Goal: Information Seeking & Learning: Learn about a topic

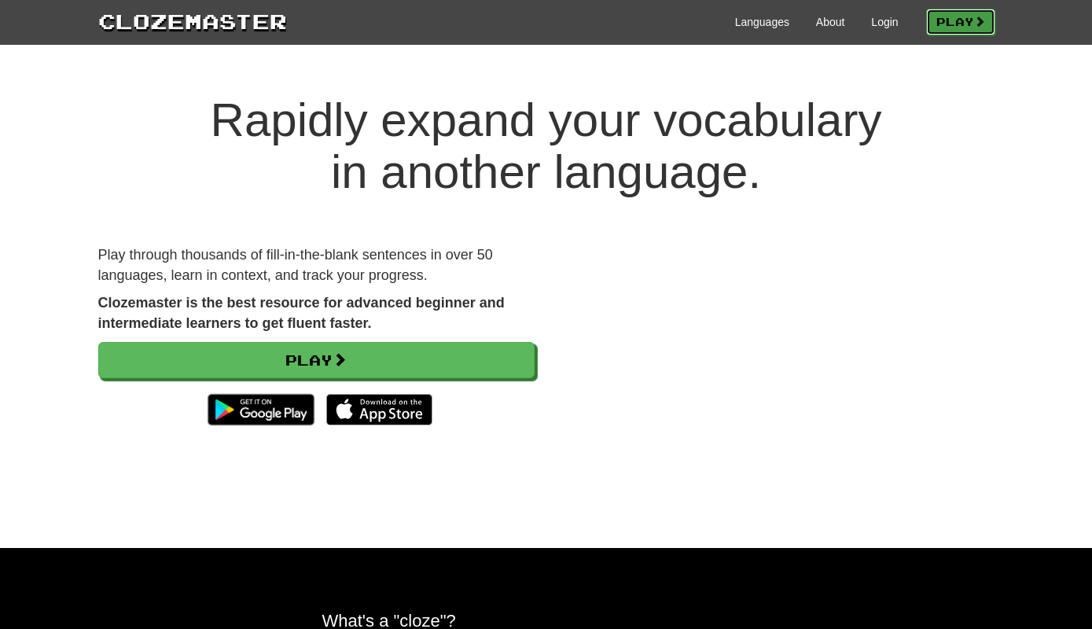
click at [958, 12] on link "Play" at bounding box center [960, 22] width 69 height 27
click at [875, 30] on div "Languages About Login Play" at bounding box center [640, 20] width 707 height 29
click at [875, 20] on link "Login" at bounding box center [884, 22] width 27 height 16
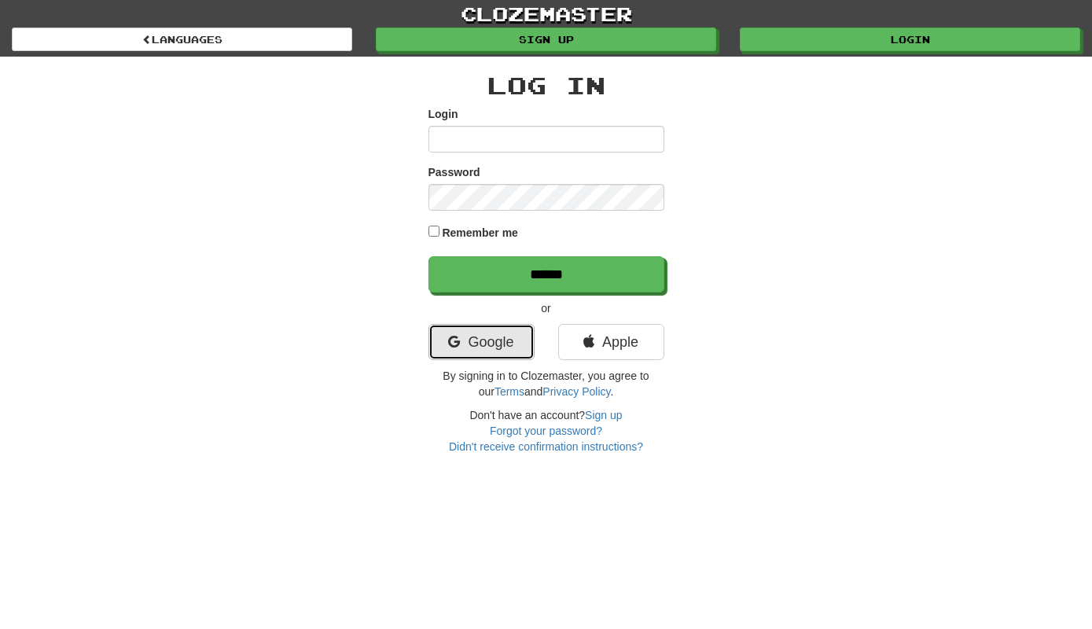
click at [477, 347] on link "Google" at bounding box center [481, 342] width 106 height 36
click at [486, 329] on link "Google" at bounding box center [481, 342] width 106 height 36
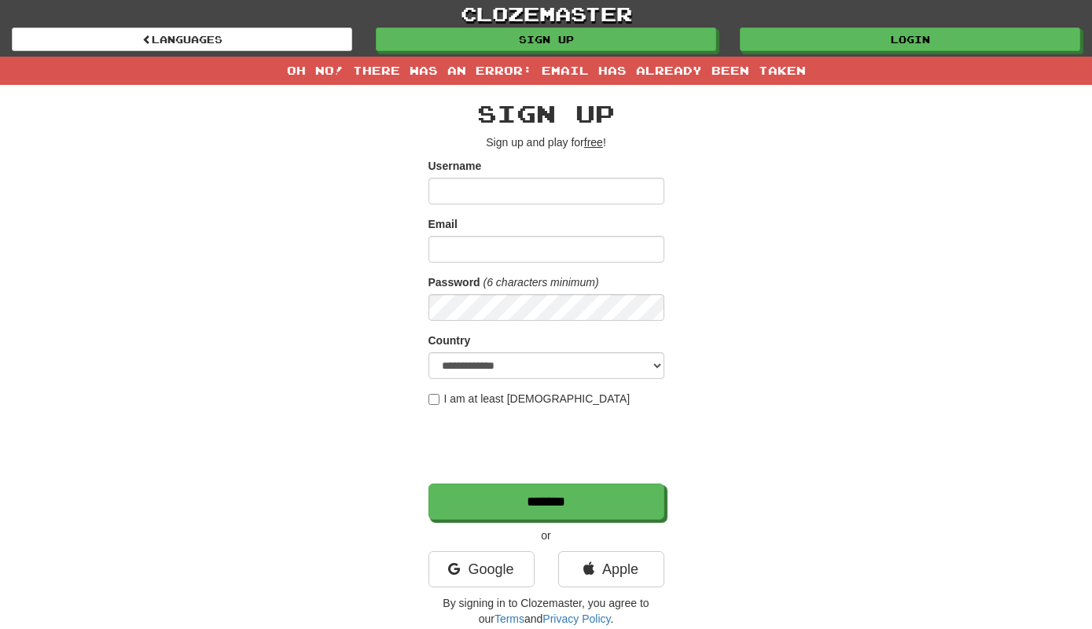
click at [795, 451] on div "**********" at bounding box center [546, 359] width 920 height 549
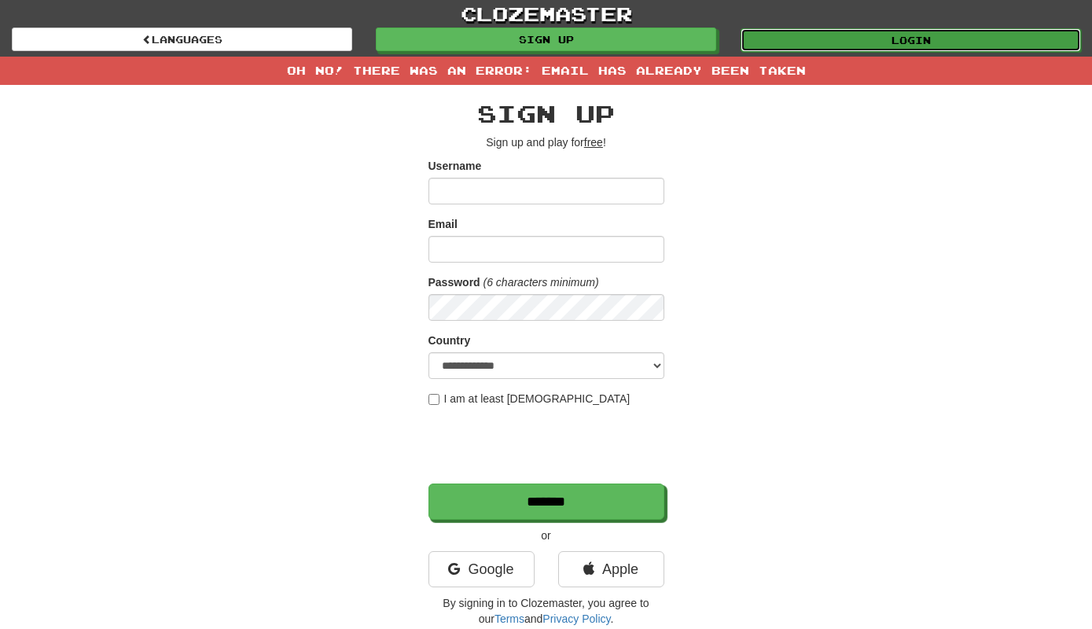
click at [872, 43] on link "Login" at bounding box center [910, 40] width 340 height 24
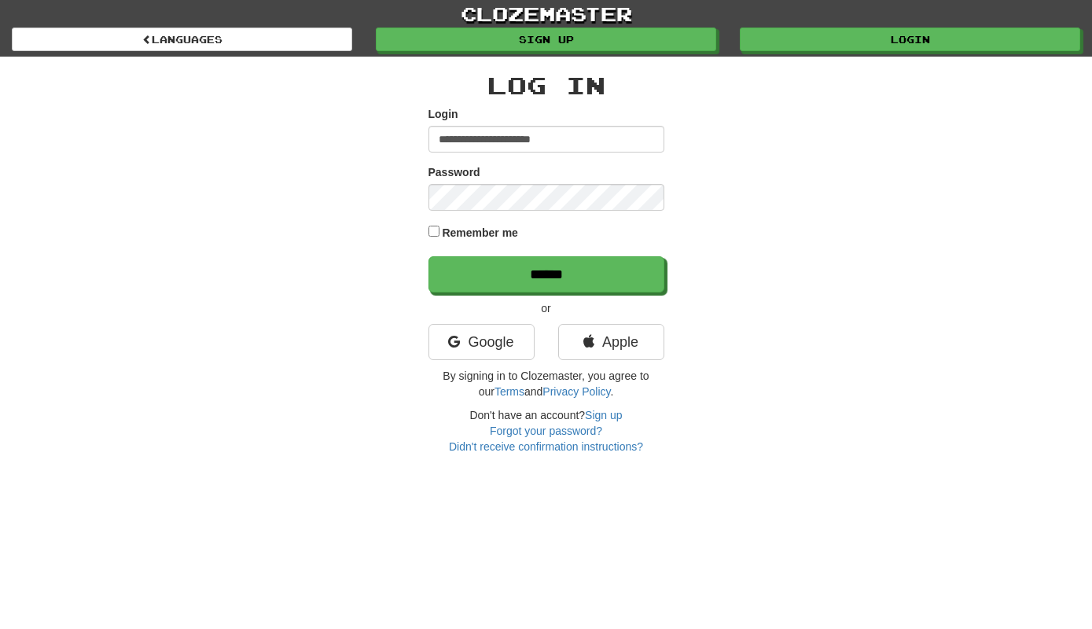
type input "**********"
click at [428, 256] on input "******" at bounding box center [546, 274] width 236 height 36
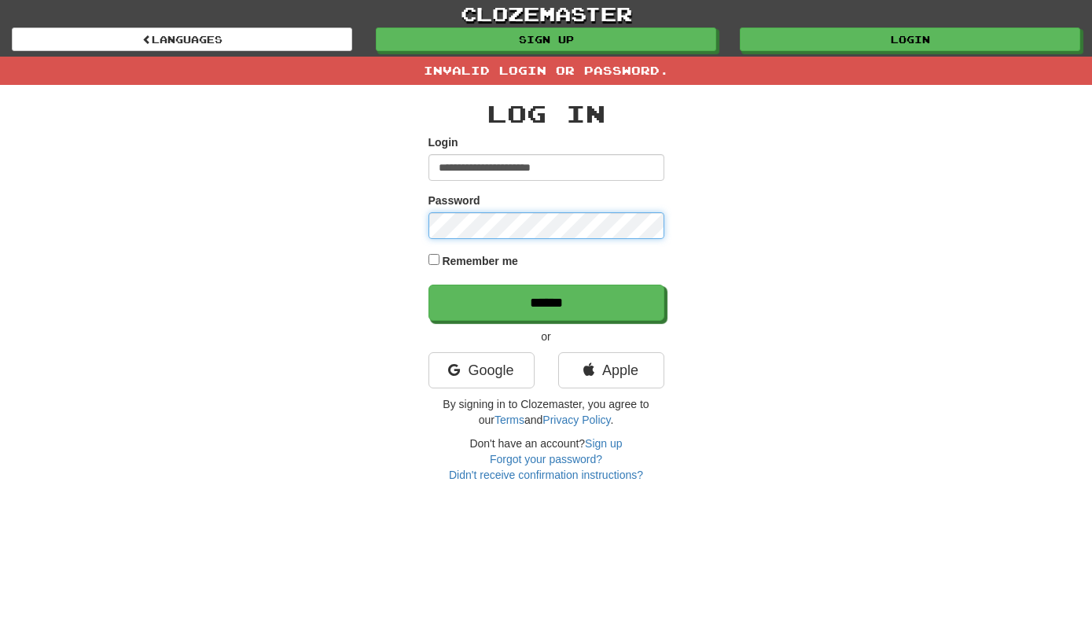
click at [428, 285] on input "******" at bounding box center [546, 303] width 236 height 36
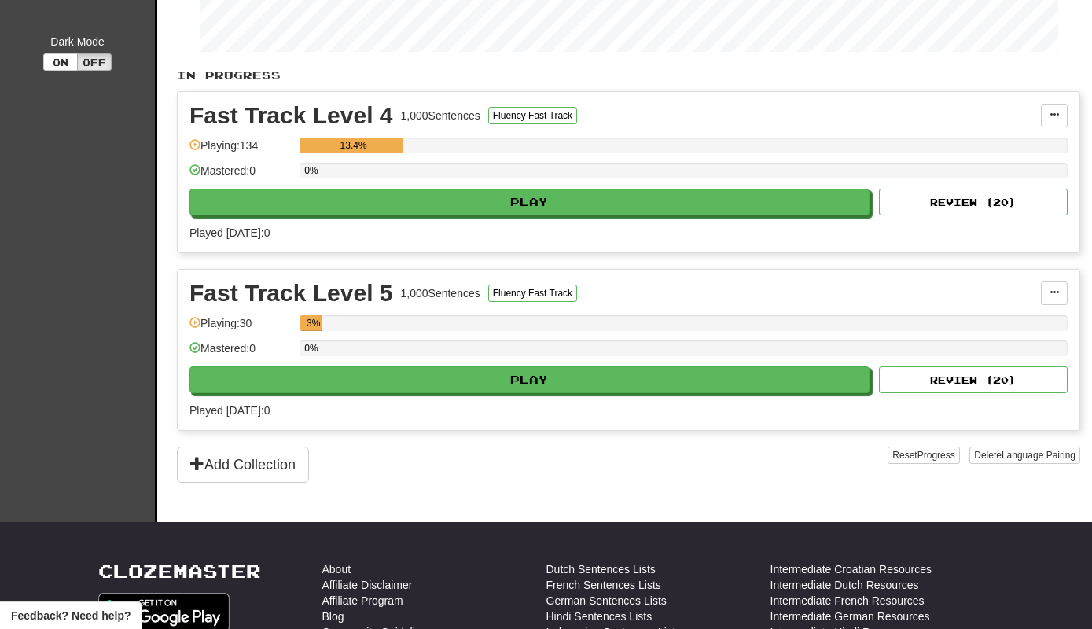
scroll to position [304, 0]
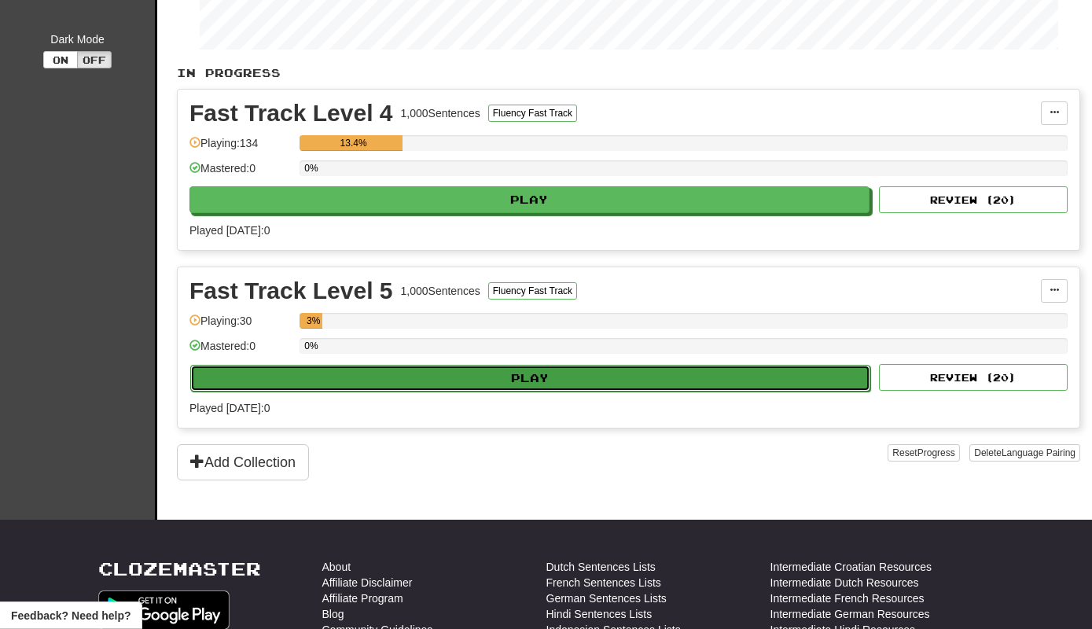
click at [537, 386] on button "Play" at bounding box center [530, 378] width 680 height 27
select select "**"
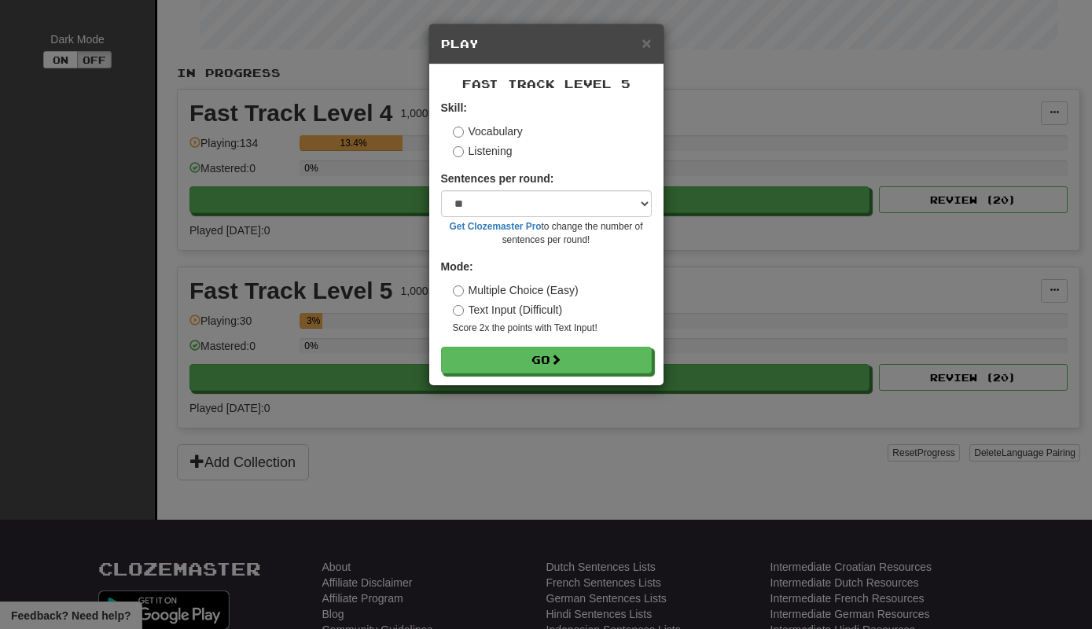
click at [494, 144] on label "Listening" at bounding box center [483, 151] width 60 height 16
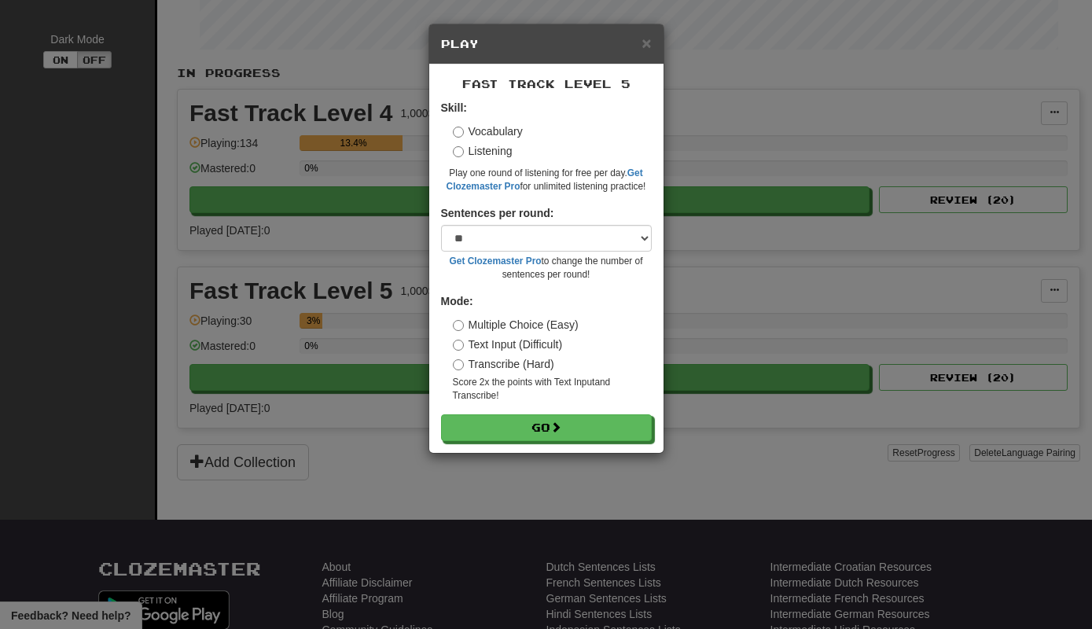
click at [497, 342] on label "Text Input (Difficult)" at bounding box center [508, 344] width 110 height 16
click at [526, 420] on button "Go" at bounding box center [547, 428] width 211 height 27
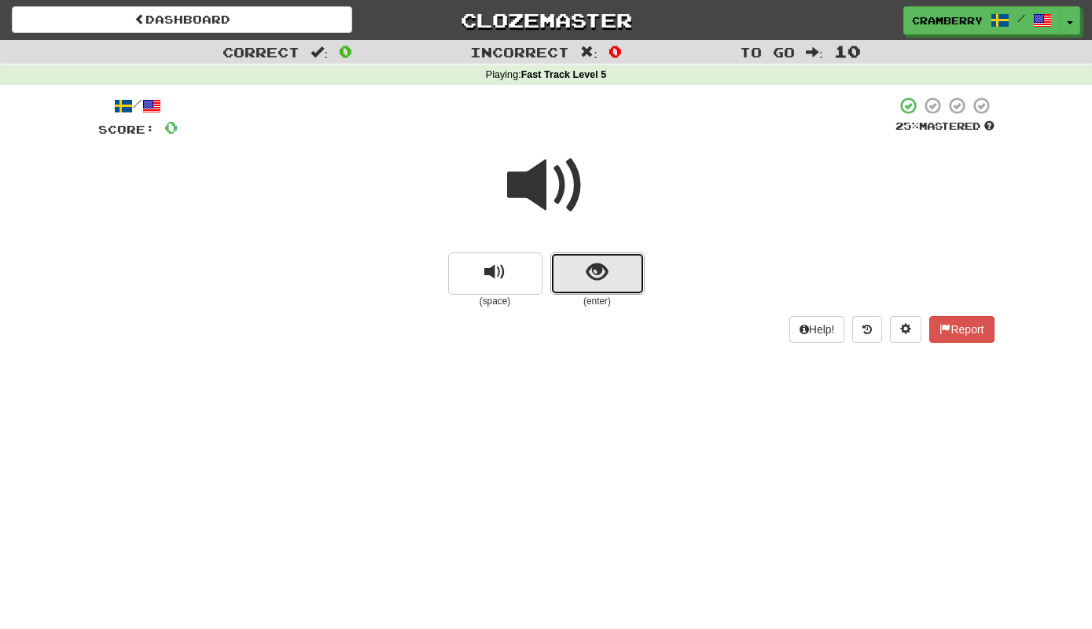
click at [604, 279] on span "show sentence" at bounding box center [596, 272] width 21 height 21
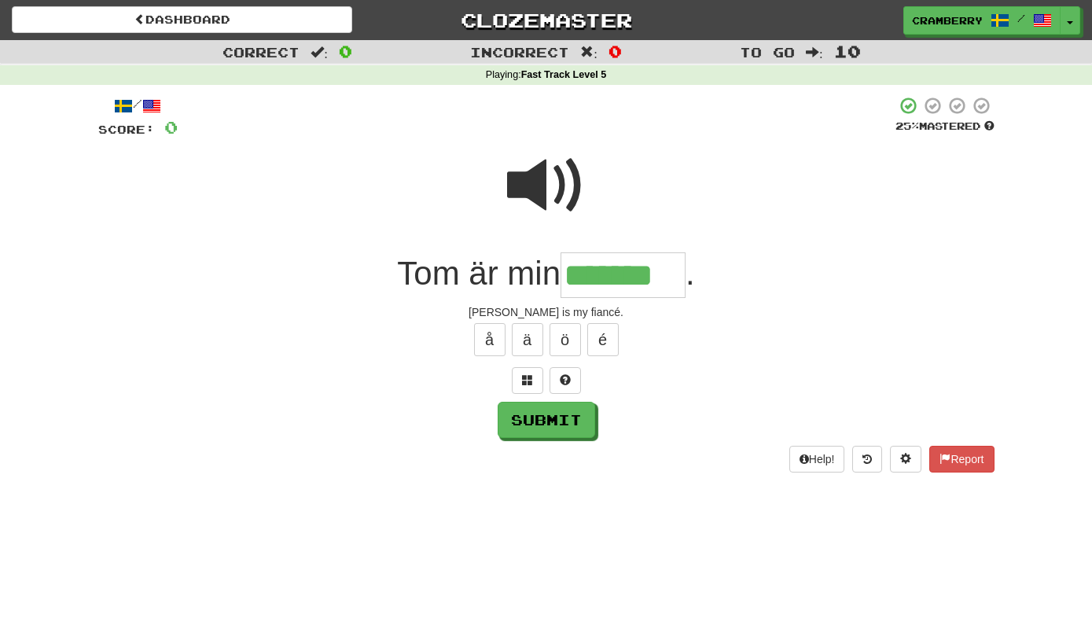
type input "*******"
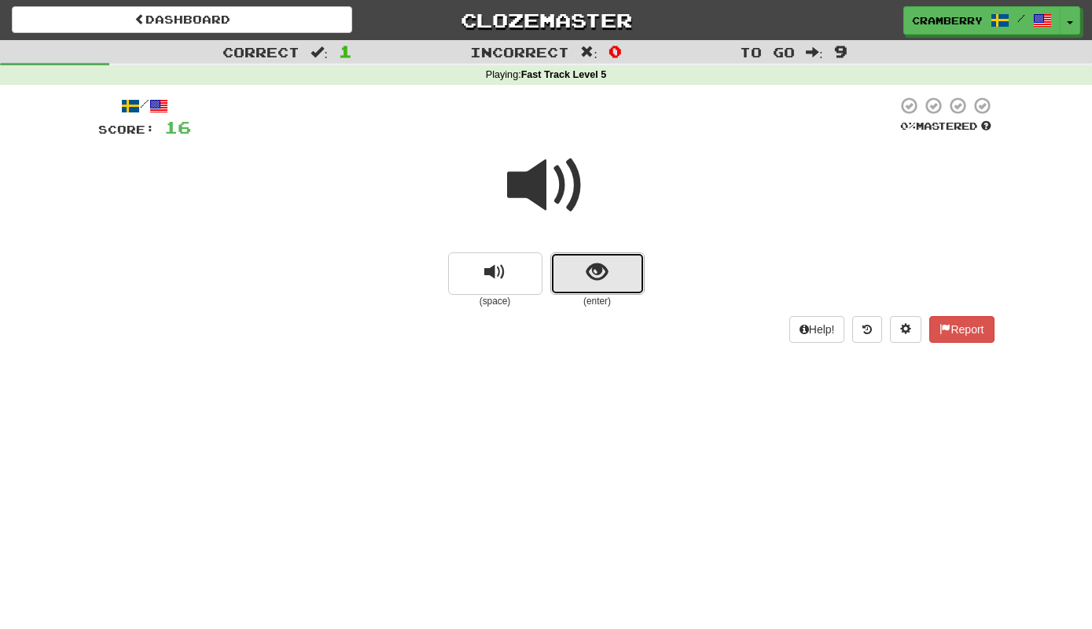
click at [594, 283] on span "show sentence" at bounding box center [596, 272] width 21 height 21
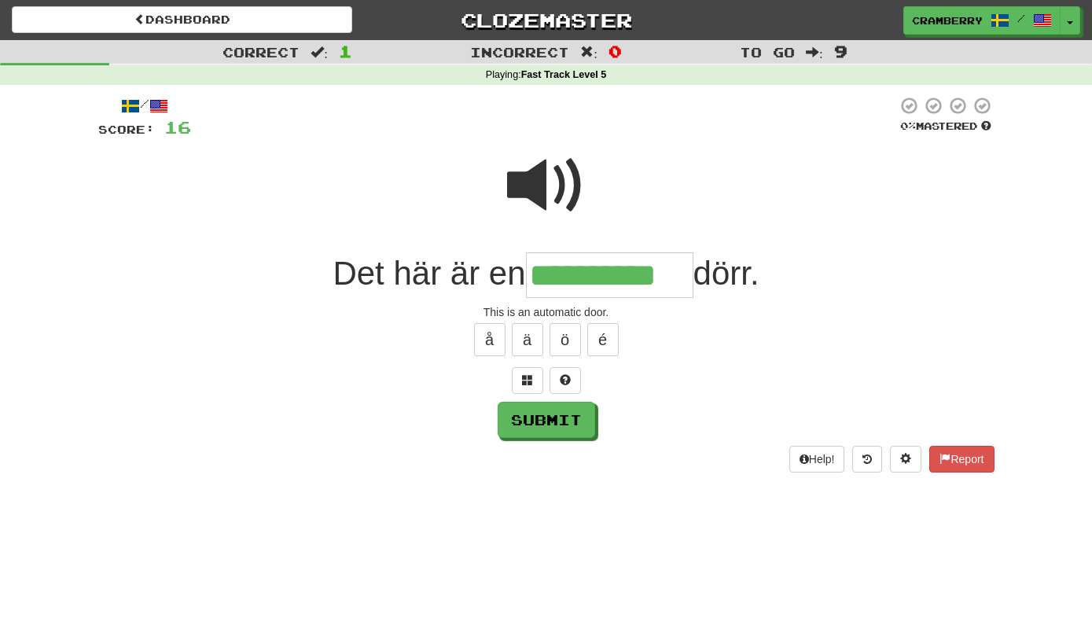
type input "**********"
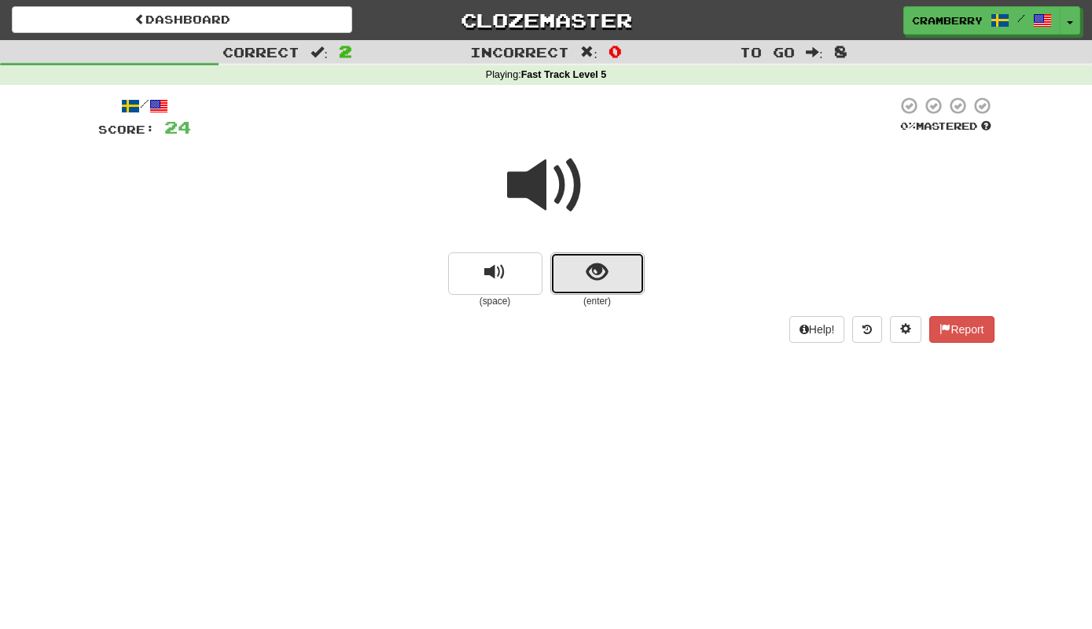
click at [604, 273] on span "show sentence" at bounding box center [596, 272] width 21 height 21
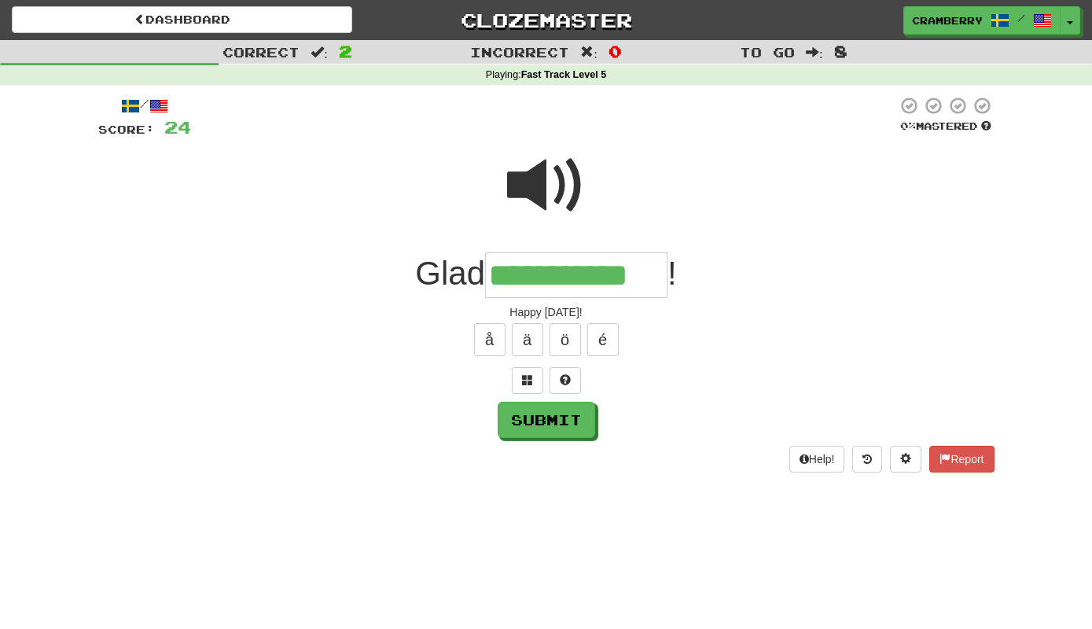
type input "**********"
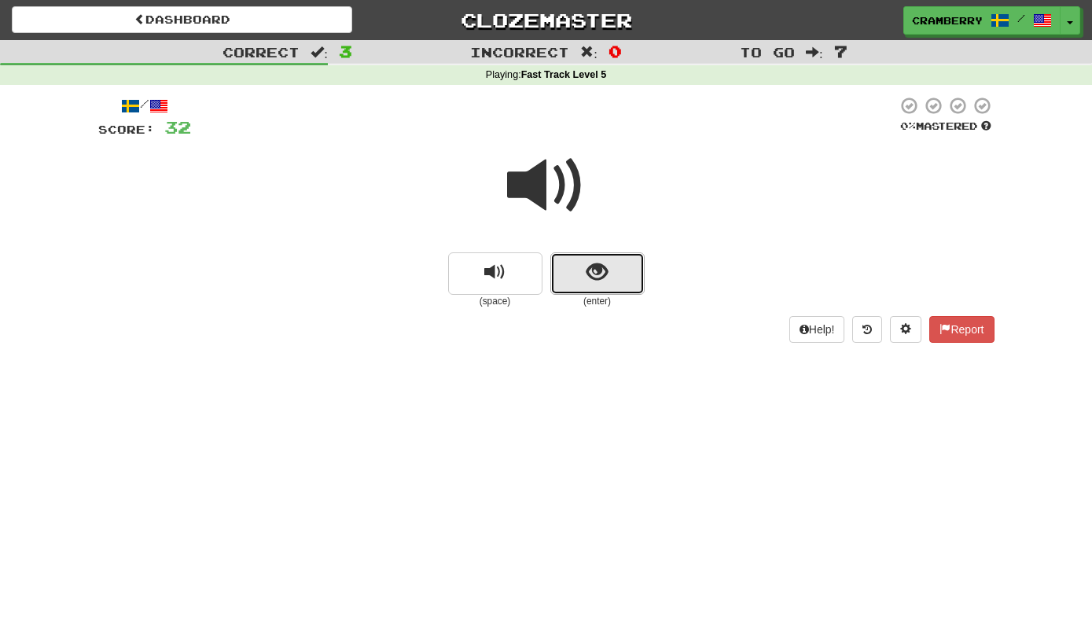
click at [602, 271] on span "show sentence" at bounding box center [596, 272] width 21 height 21
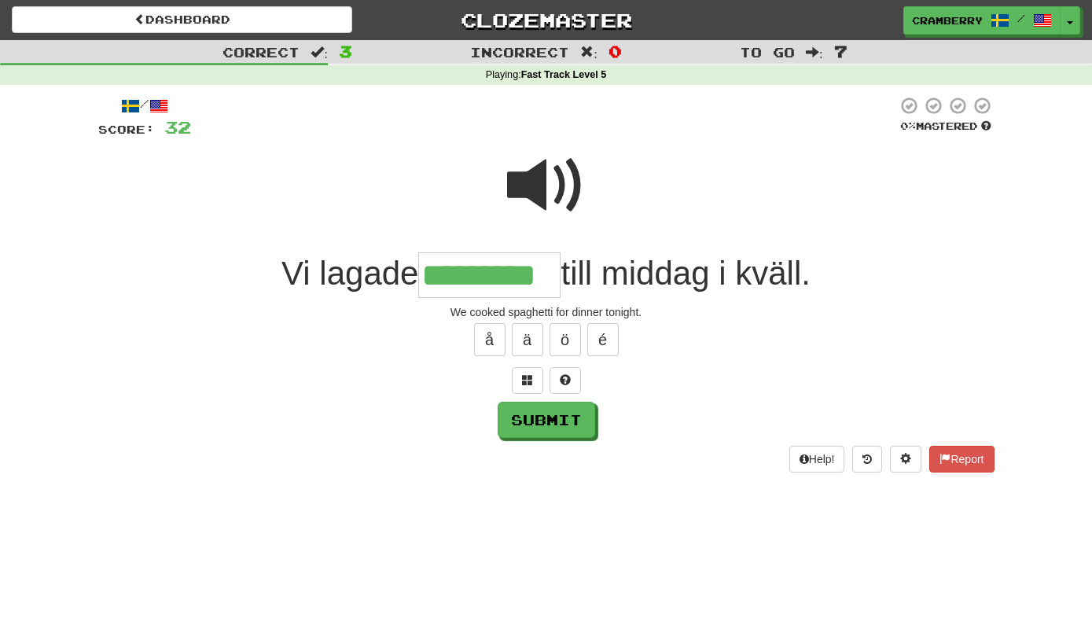
type input "*********"
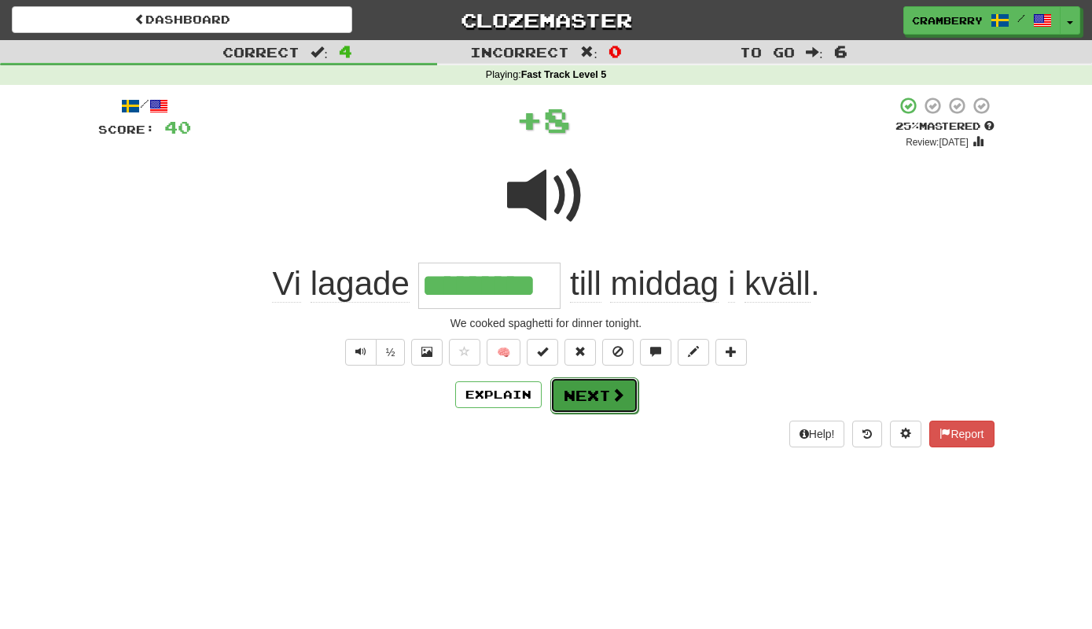
click at [583, 407] on button "Next" at bounding box center [594, 395] width 88 height 36
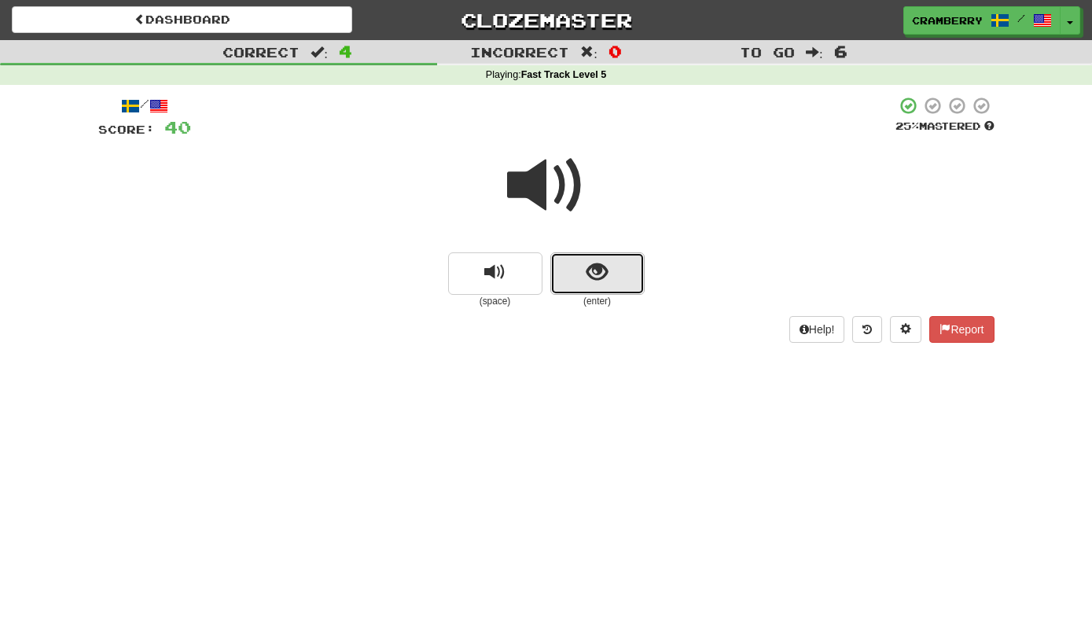
click at [619, 277] on button "show sentence" at bounding box center [597, 273] width 94 height 42
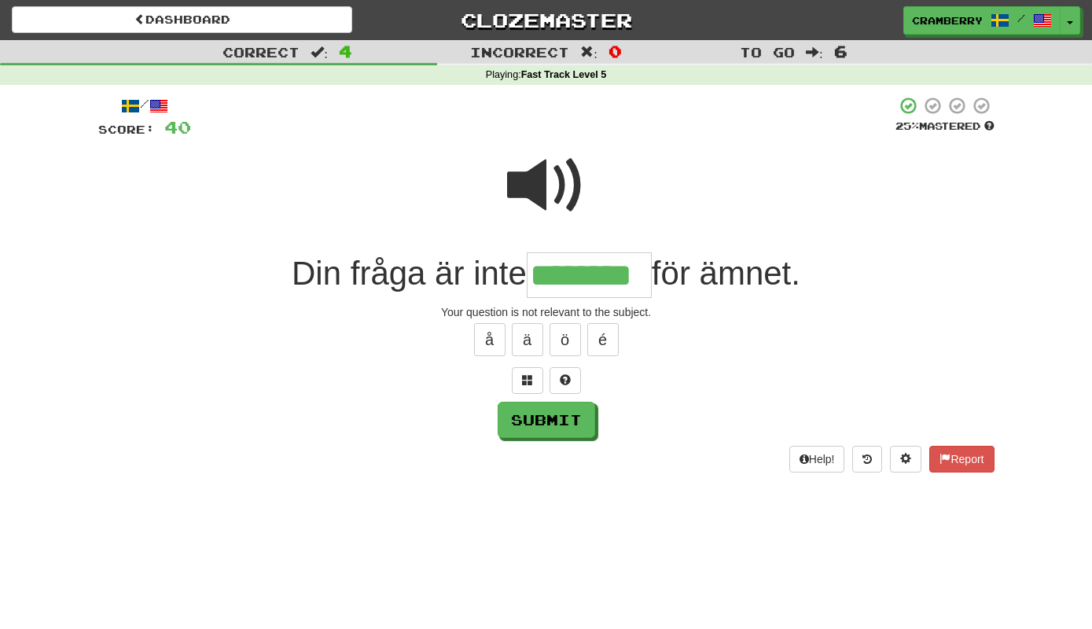
type input "********"
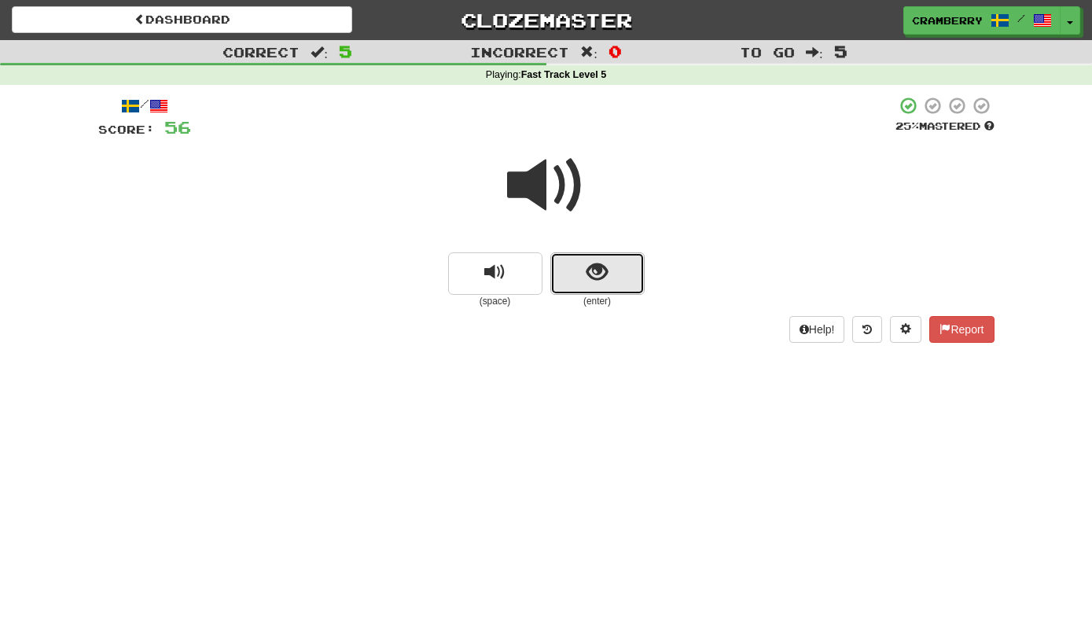
click at [582, 272] on button "show sentence" at bounding box center [597, 273] width 94 height 42
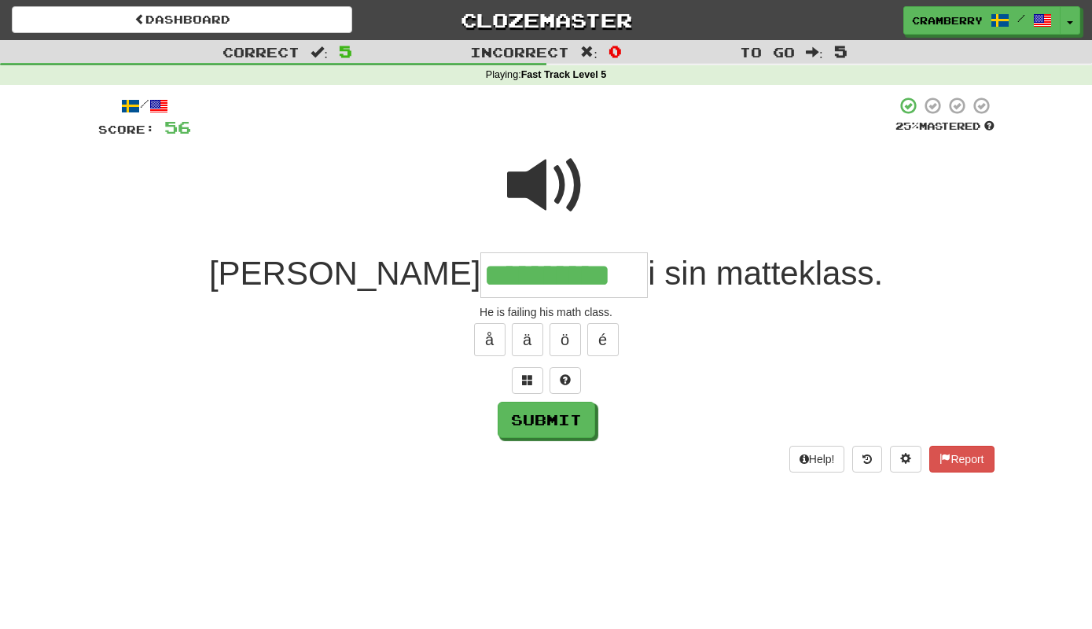
type input "**********"
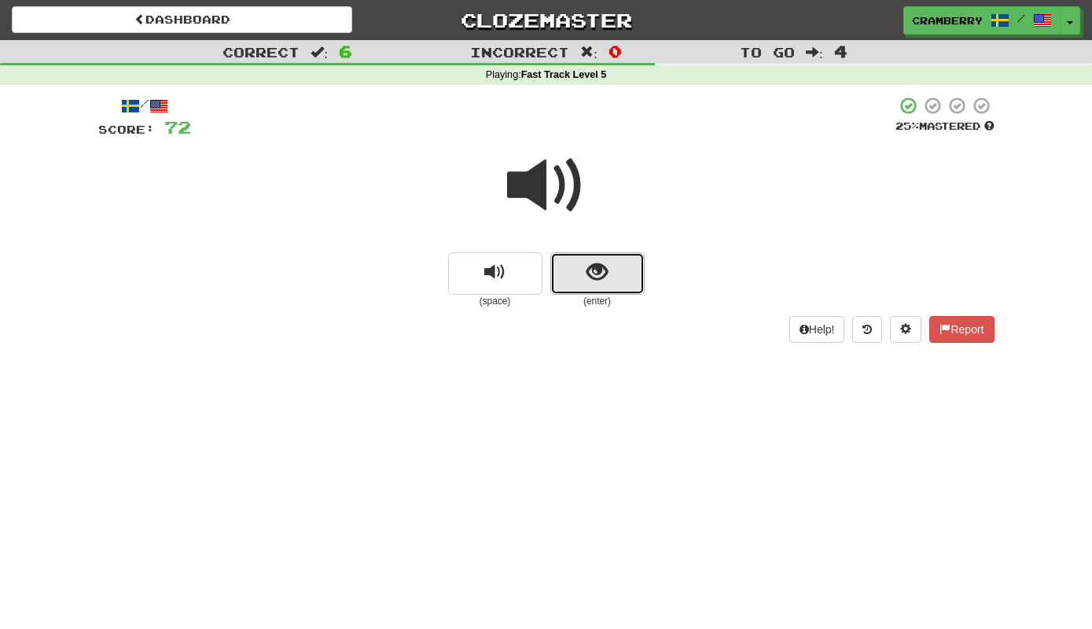
click at [587, 288] on button "show sentence" at bounding box center [597, 273] width 94 height 42
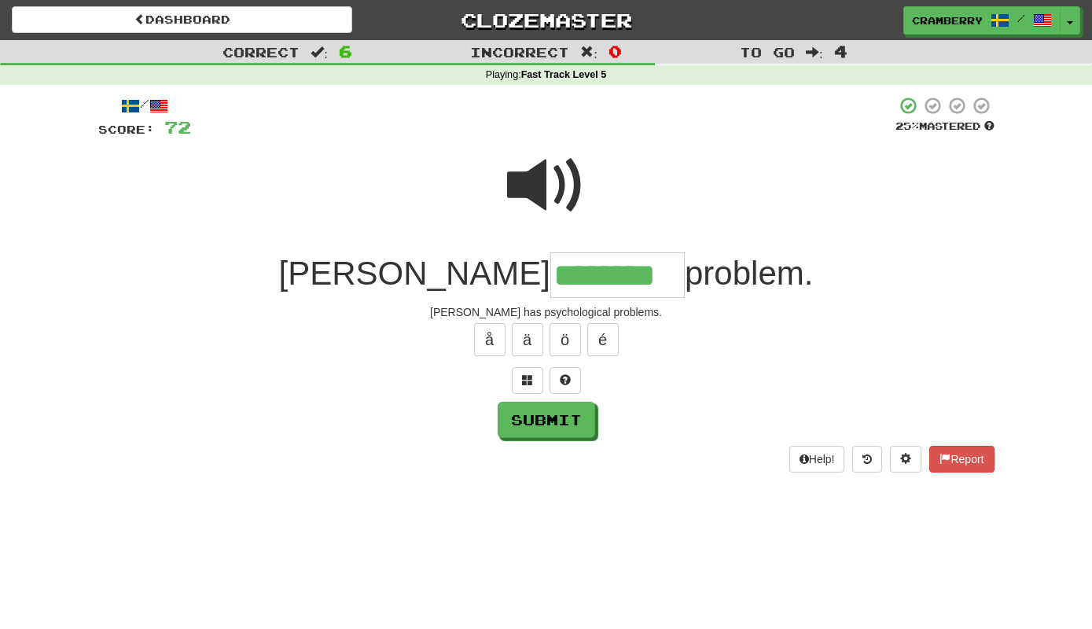
type input "********"
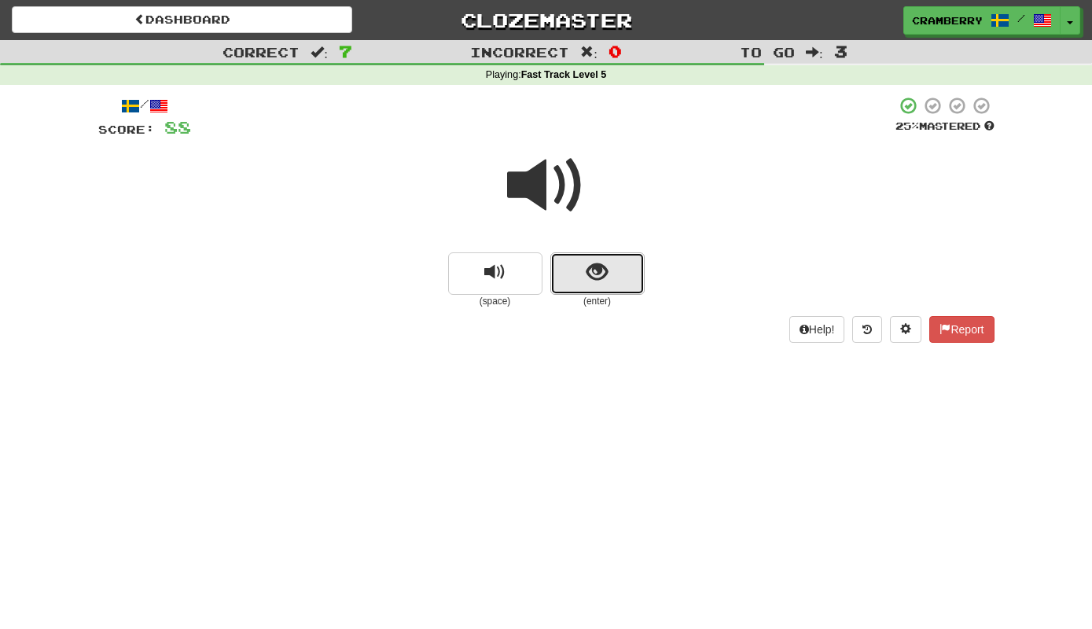
click at [590, 286] on button "show sentence" at bounding box center [597, 273] width 94 height 42
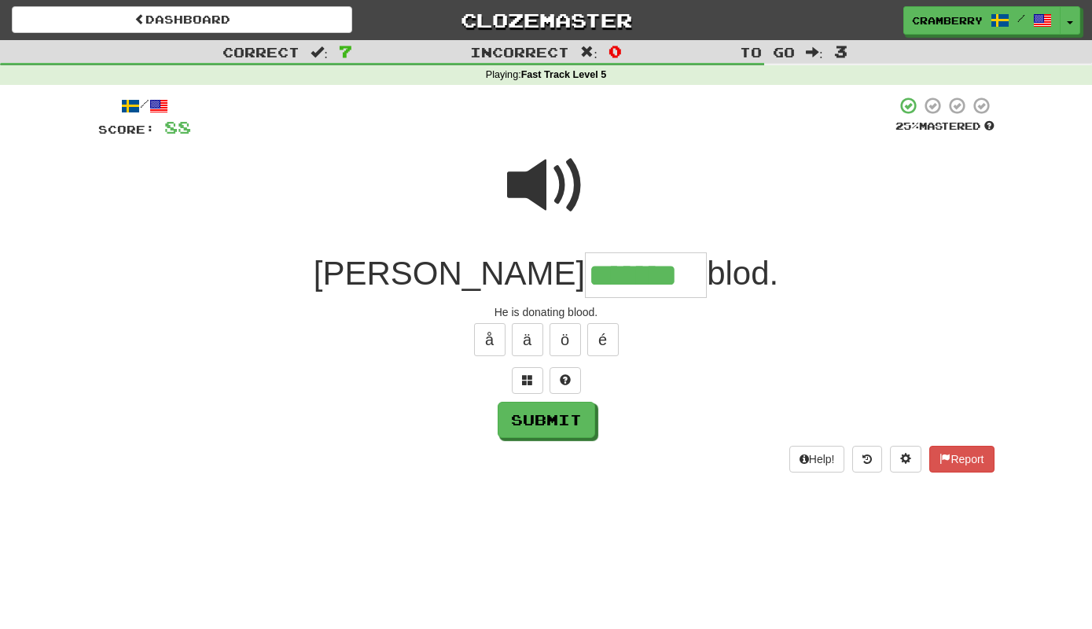
type input "*******"
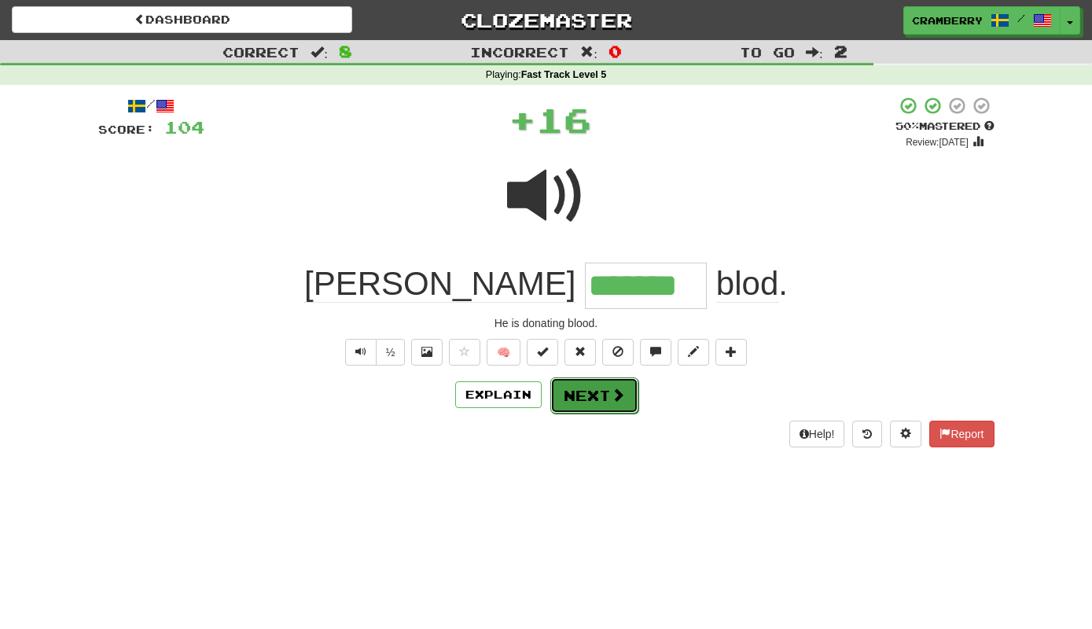
click at [604, 391] on button "Next" at bounding box center [594, 395] width 88 height 36
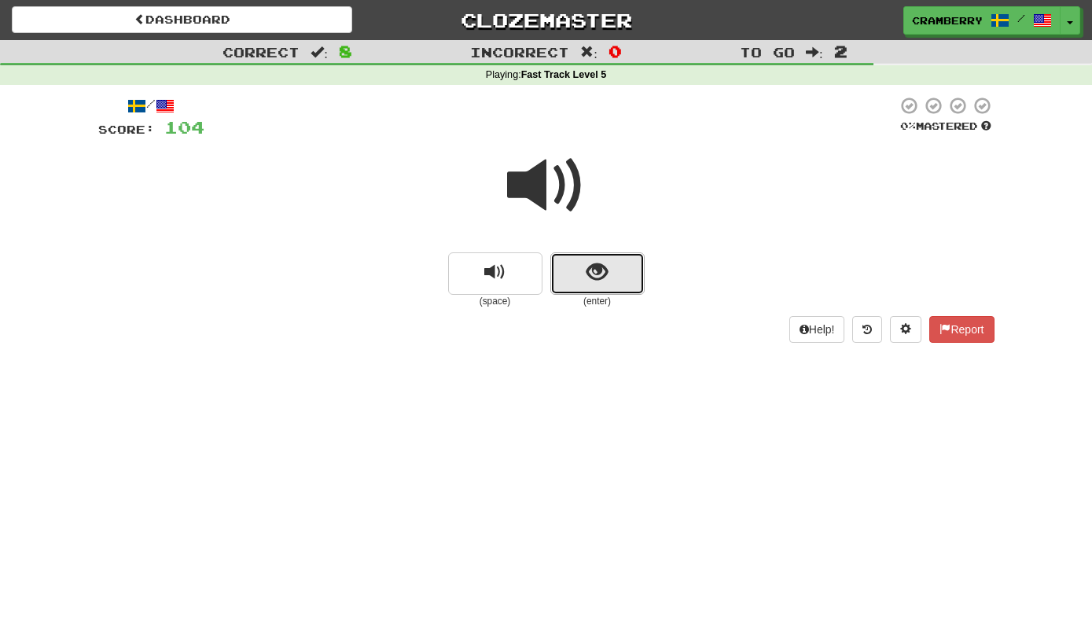
click at [612, 288] on button "show sentence" at bounding box center [597, 273] width 94 height 42
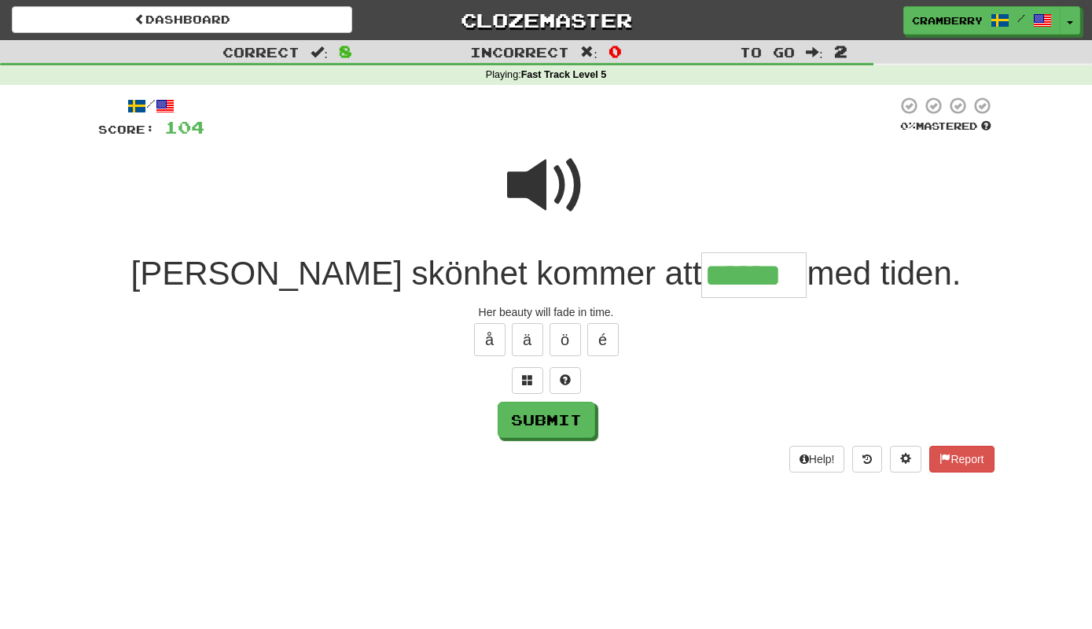
type input "******"
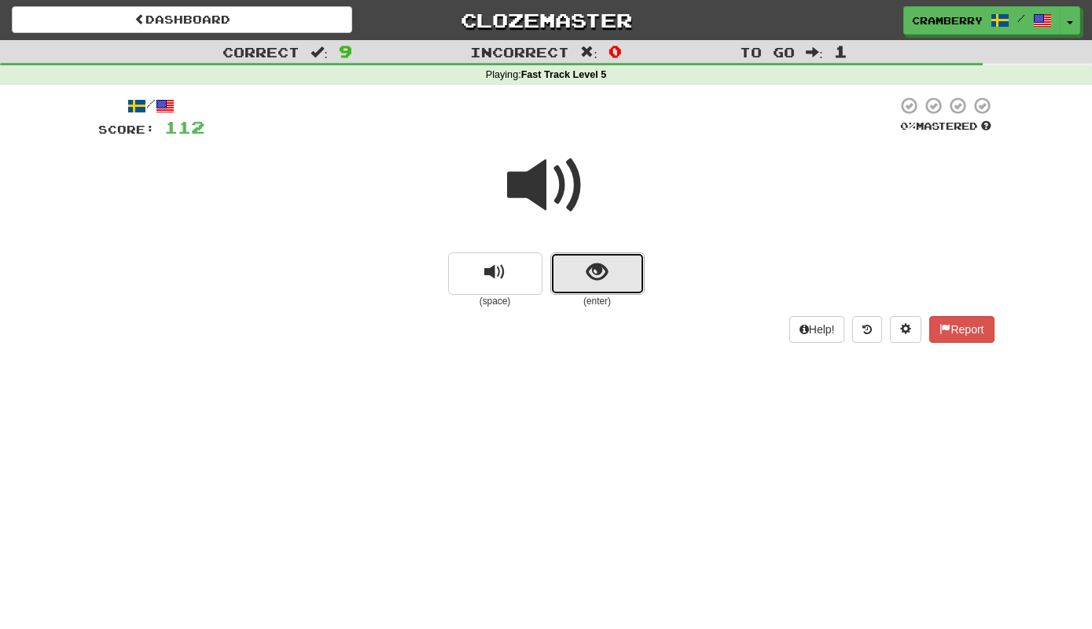
click at [591, 281] on span "show sentence" at bounding box center [596, 272] width 21 height 21
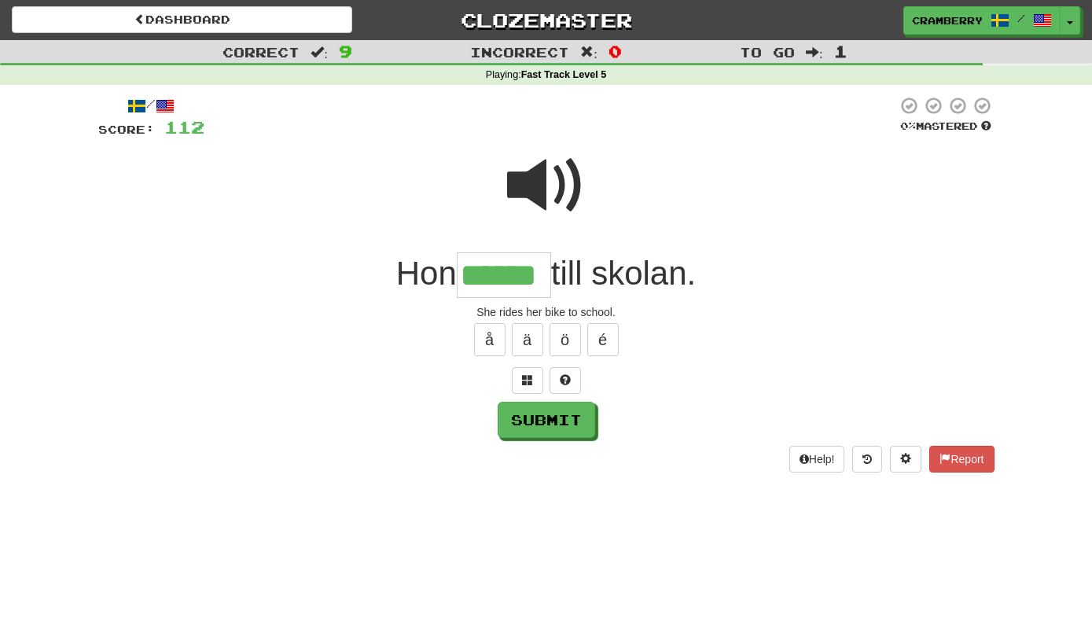
type input "******"
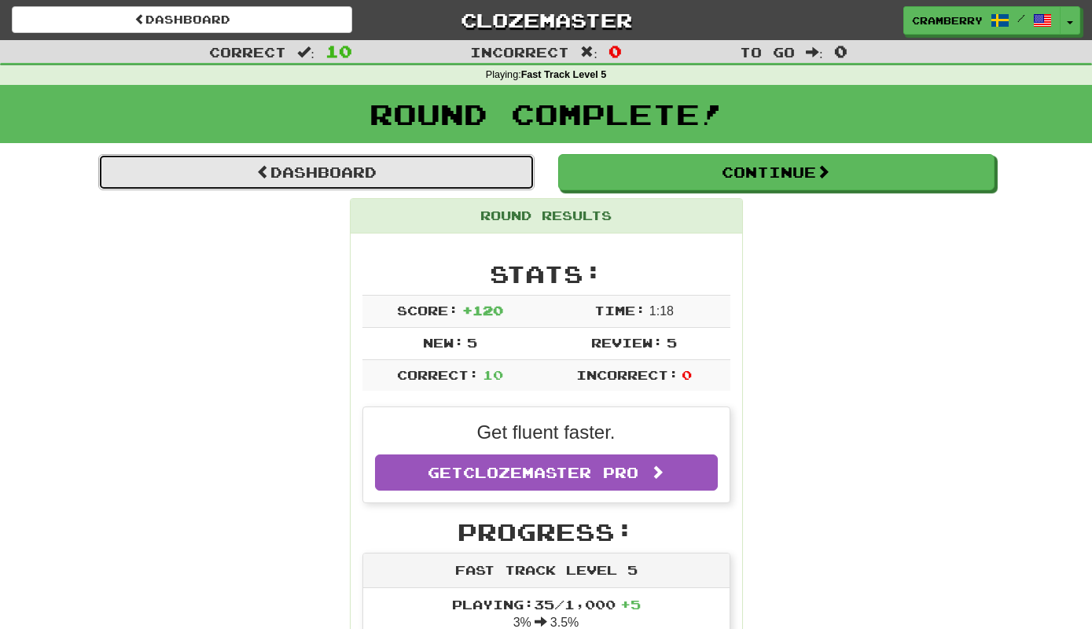
click at [454, 168] on link "Dashboard" at bounding box center [316, 172] width 436 height 36
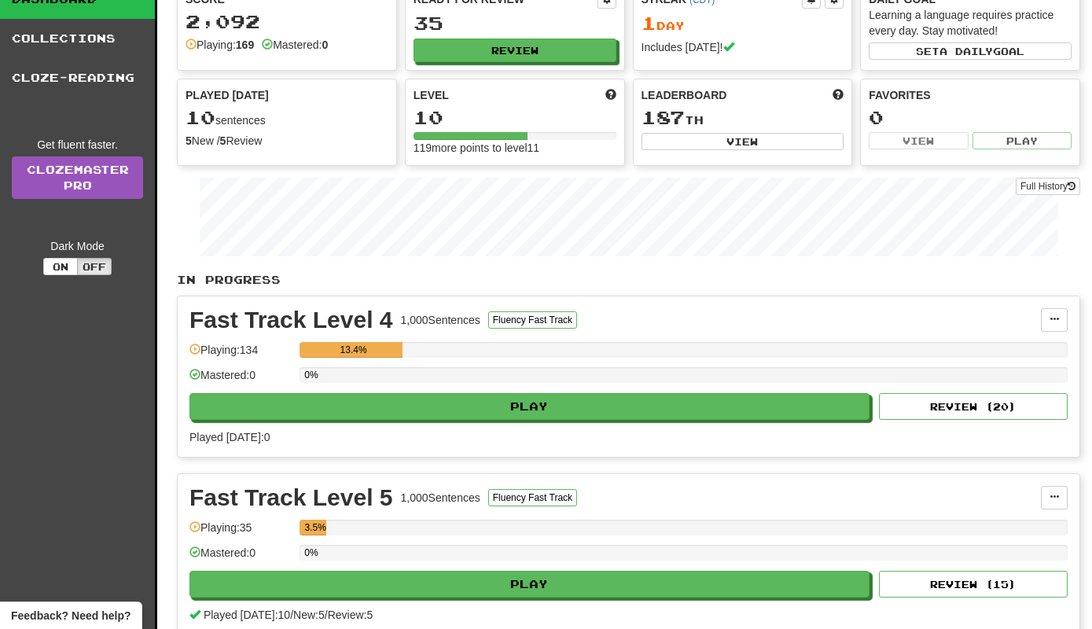
scroll to position [101, 0]
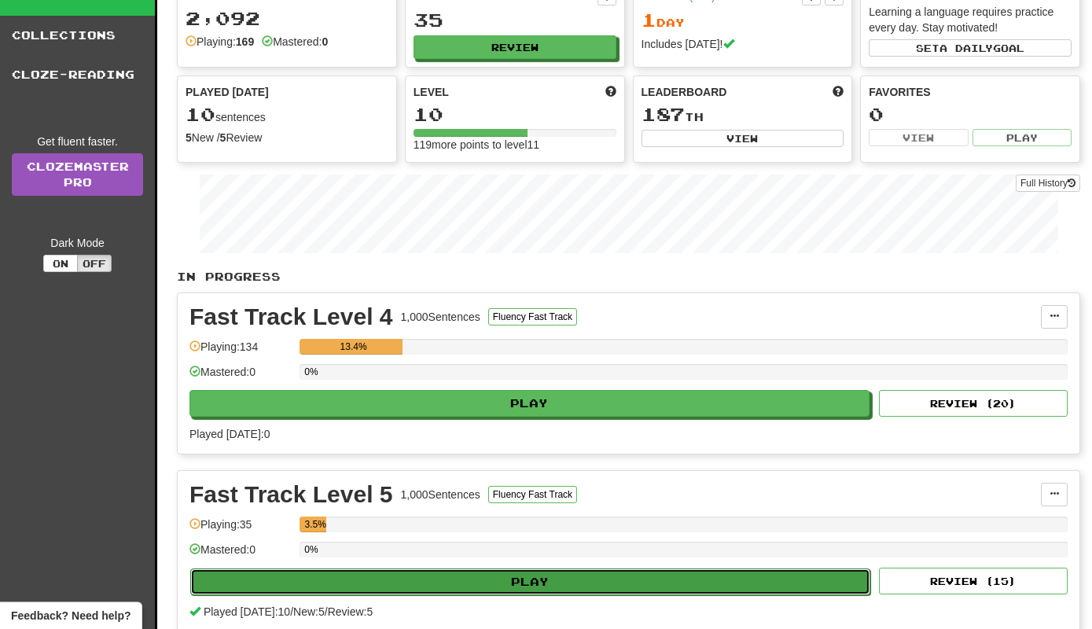
click at [497, 570] on button "Play" at bounding box center [530, 581] width 680 height 27
select select "**"
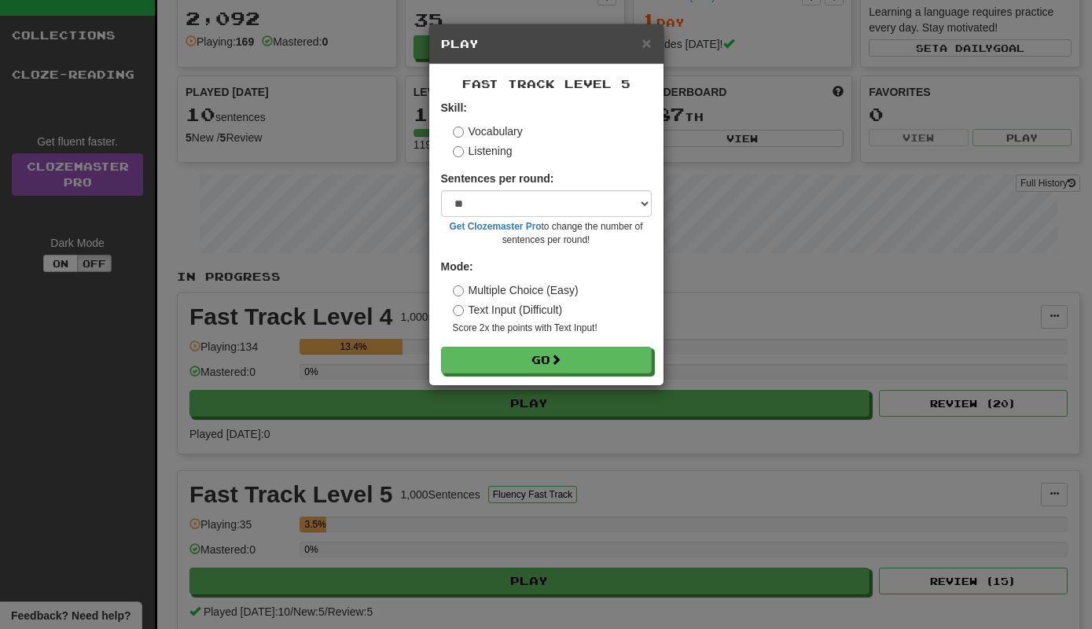
click at [514, 287] on label "Multiple Choice (Easy)" at bounding box center [516, 290] width 126 height 16
click at [509, 352] on button "Go" at bounding box center [547, 360] width 211 height 27
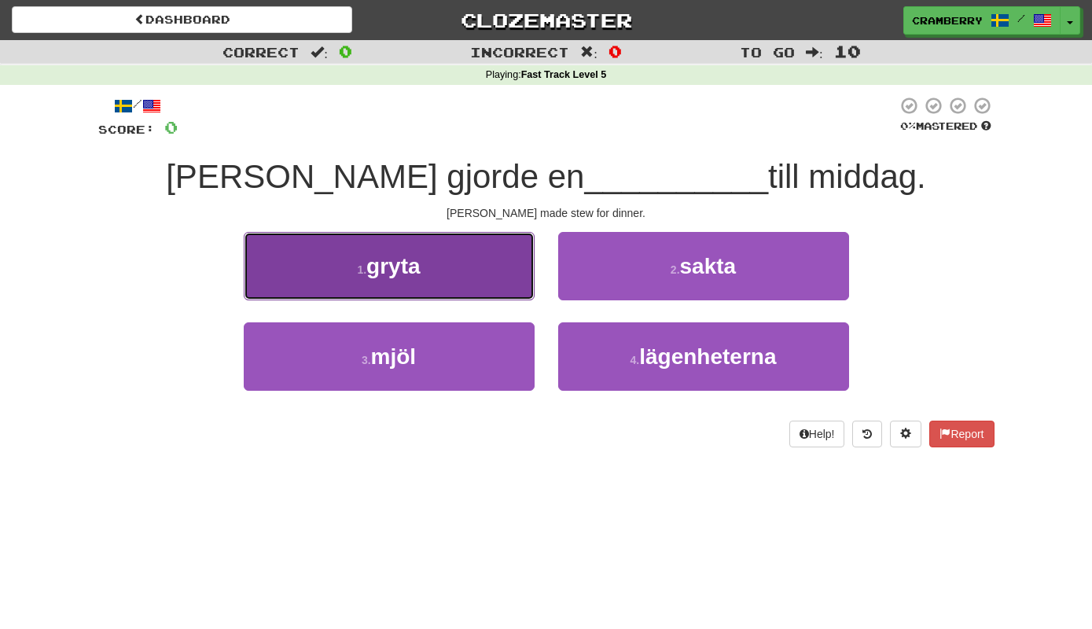
click at [492, 255] on button "1 . gryta" at bounding box center [389, 266] width 291 height 68
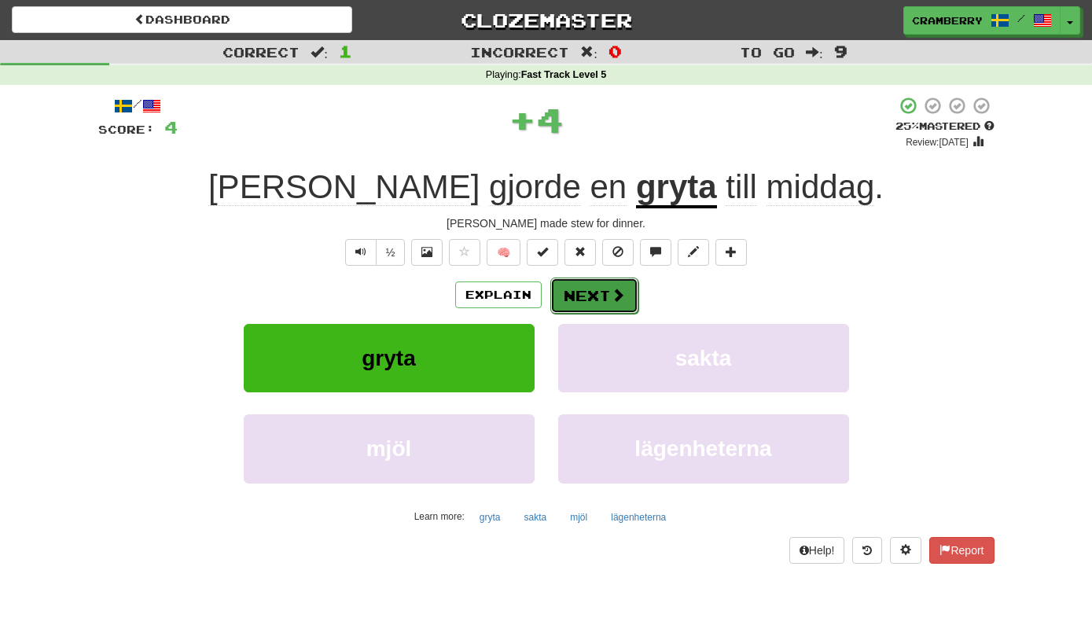
click at [619, 296] on span at bounding box center [618, 295] width 14 height 14
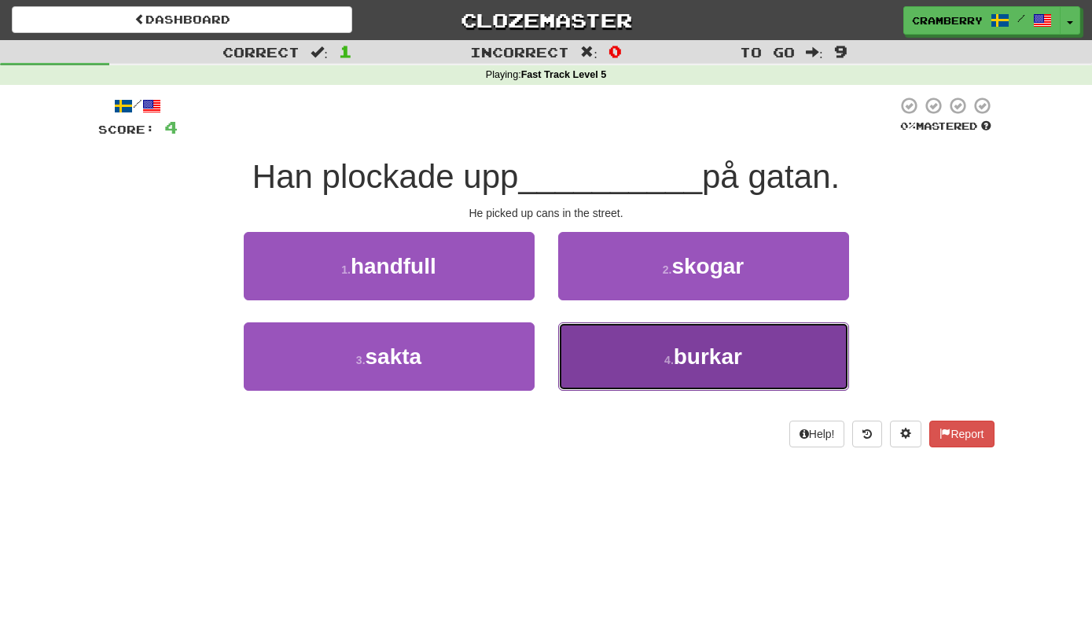
click at [604, 366] on button "4 . burkar" at bounding box center [703, 356] width 291 height 68
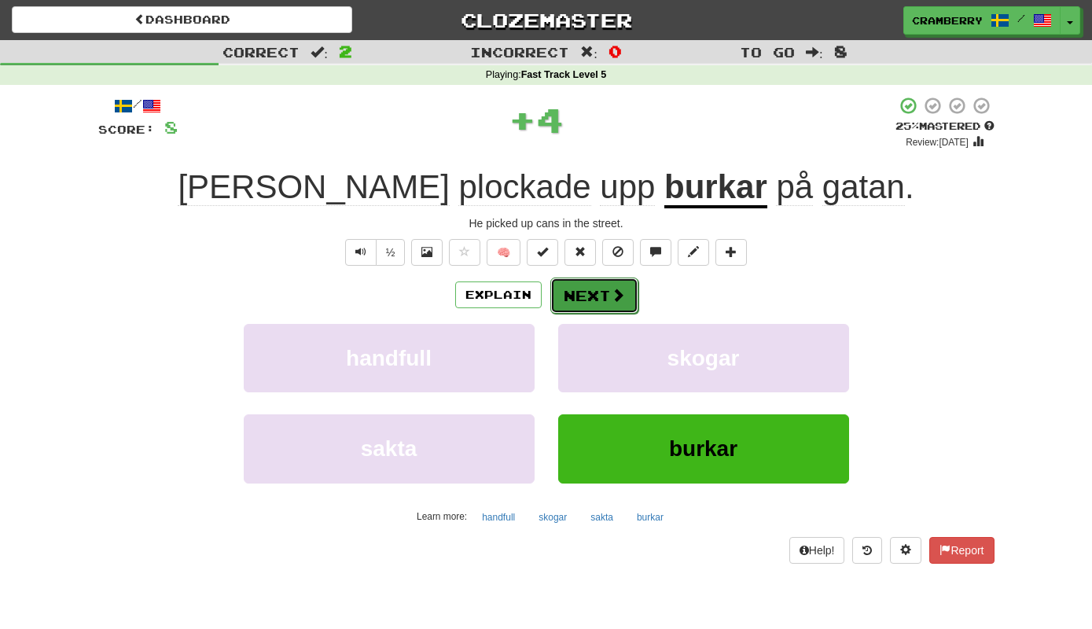
click at [584, 302] on button "Next" at bounding box center [594, 295] width 88 height 36
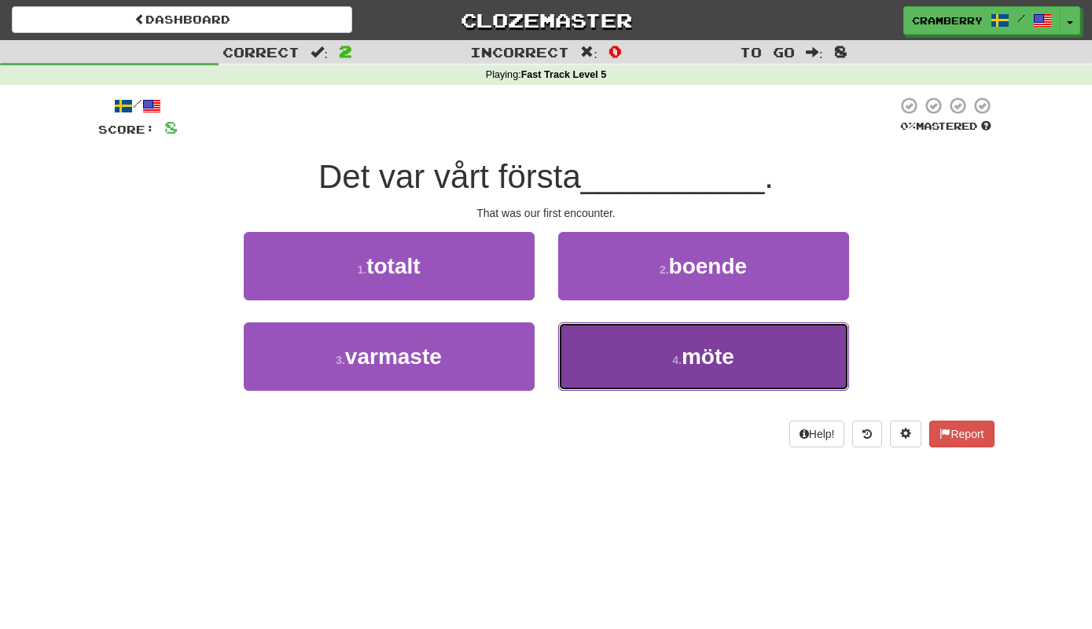
click at [604, 354] on button "4 . möte" at bounding box center [703, 356] width 291 height 68
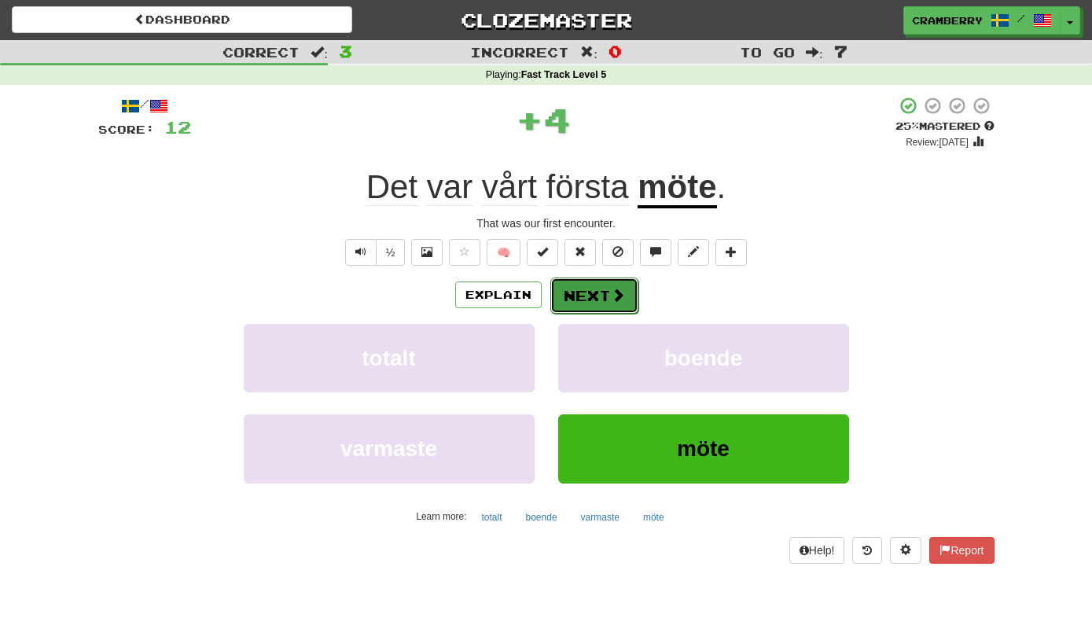
click at [614, 280] on button "Next" at bounding box center [594, 295] width 88 height 36
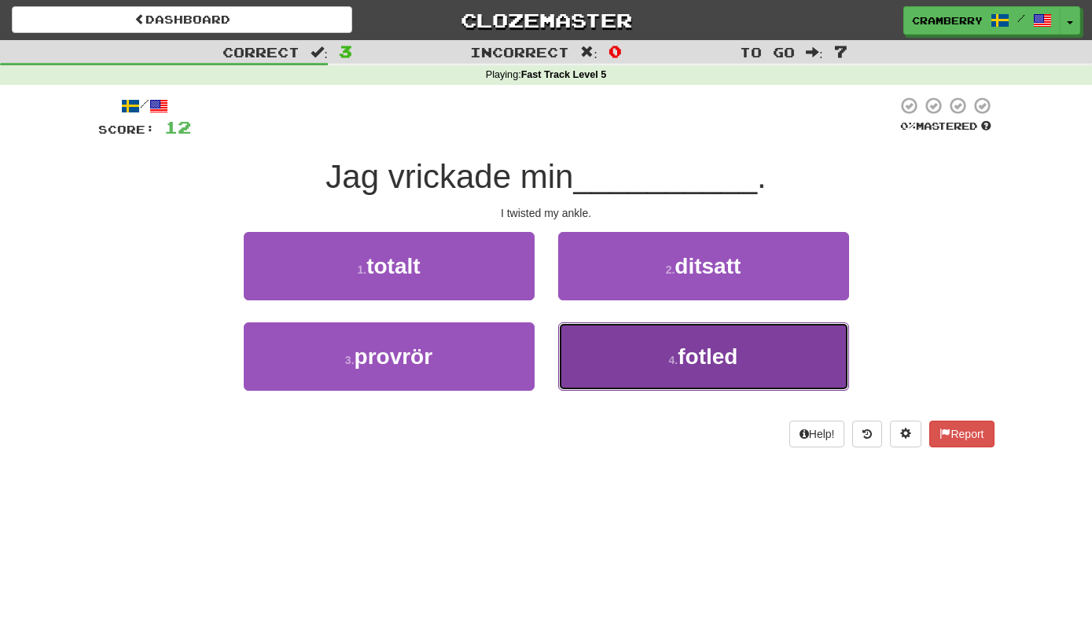
click at [632, 380] on button "4 . fotled" at bounding box center [703, 356] width 291 height 68
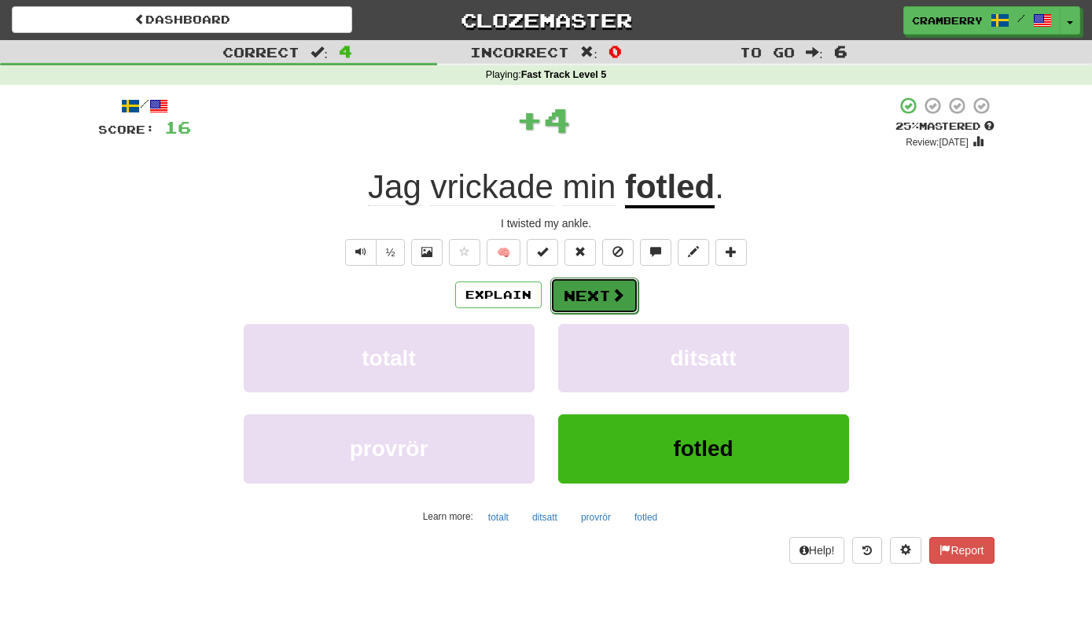
click at [593, 288] on button "Next" at bounding box center [594, 295] width 88 height 36
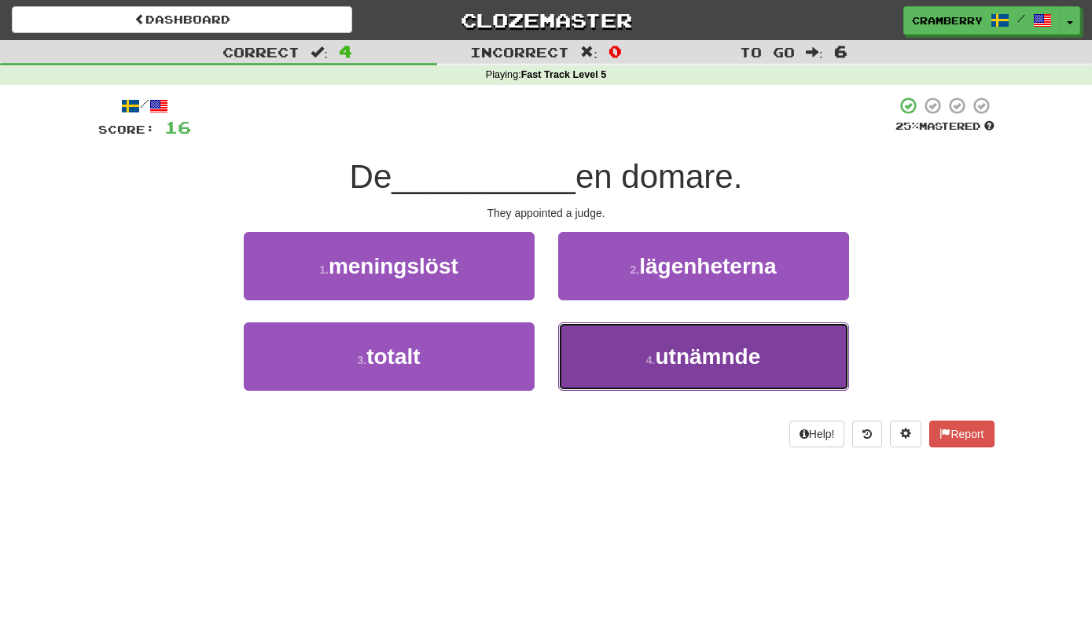
click at [622, 373] on button "4 . utnämnde" at bounding box center [703, 356] width 291 height 68
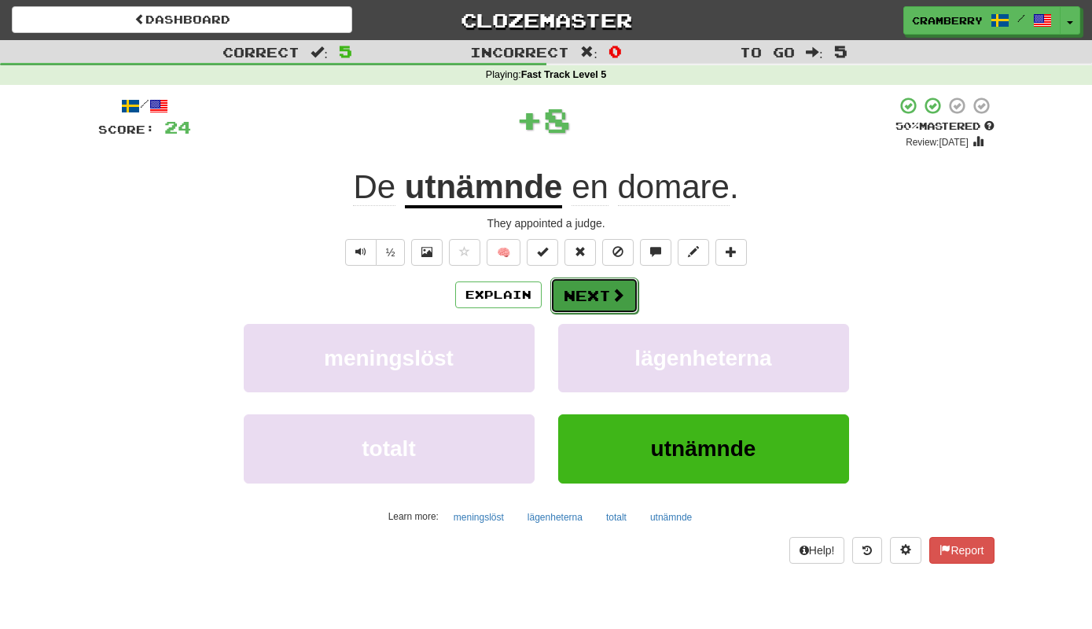
click at [597, 297] on button "Next" at bounding box center [594, 295] width 88 height 36
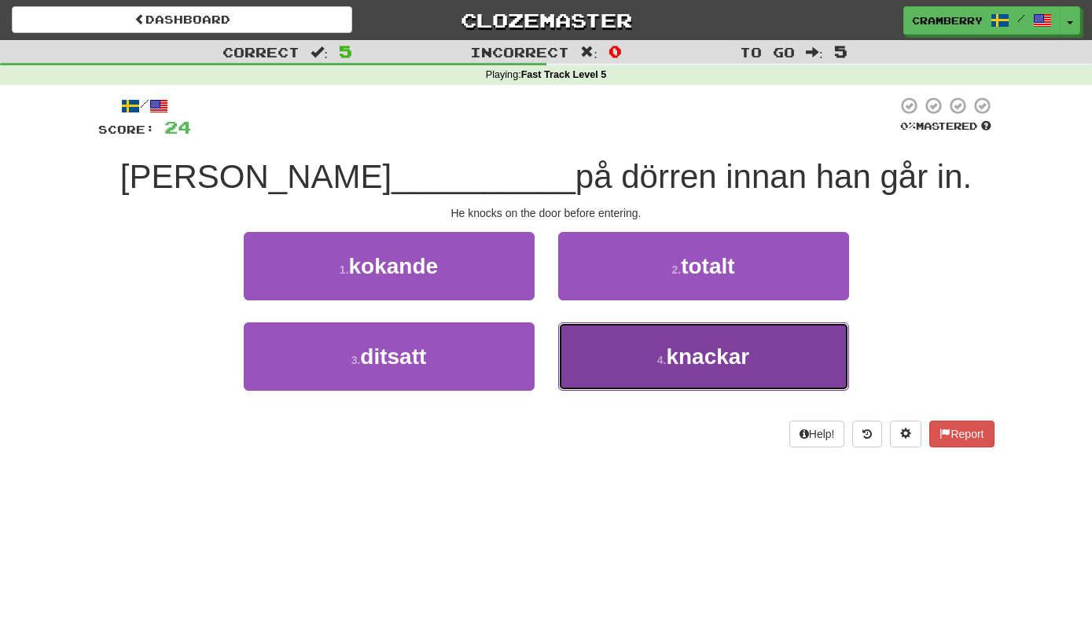
click at [636, 367] on button "4 . knackar" at bounding box center [703, 356] width 291 height 68
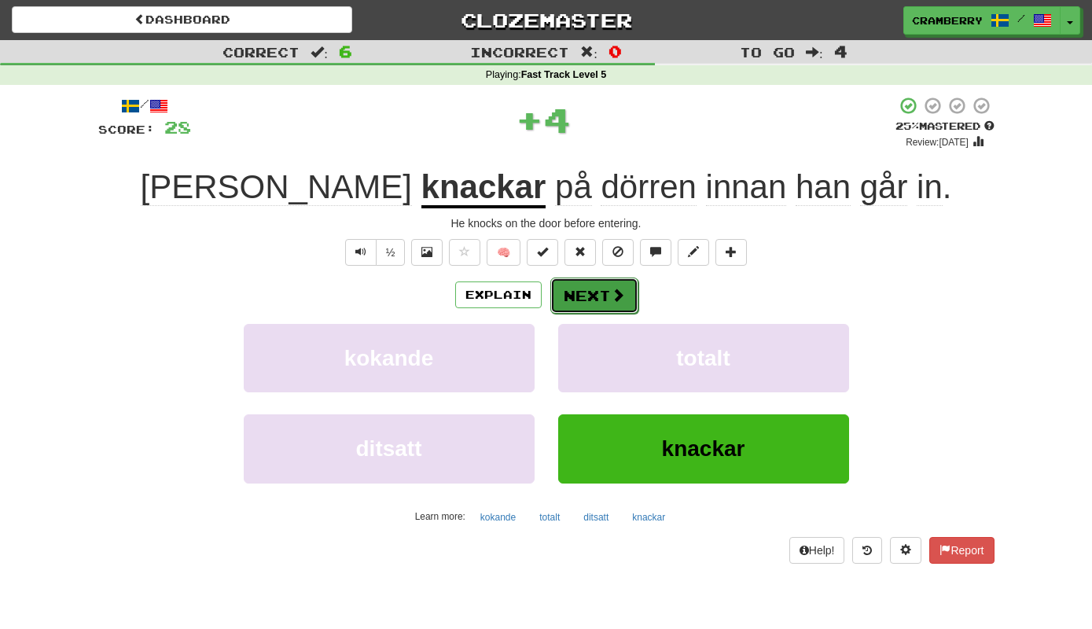
click at [595, 300] on button "Next" at bounding box center [594, 295] width 88 height 36
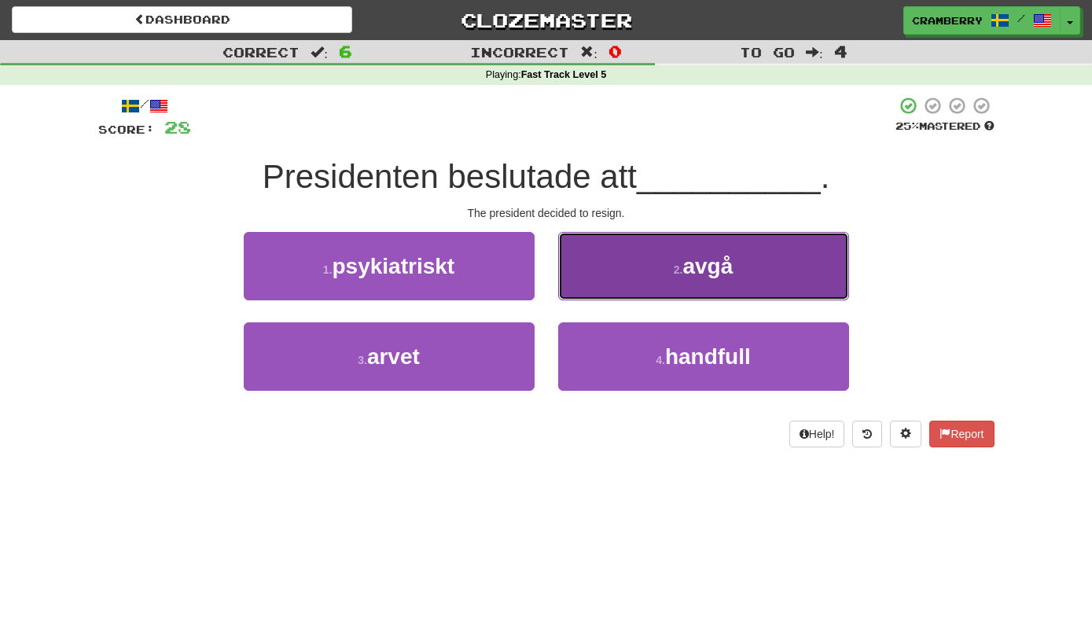
click at [600, 292] on button "2 . avgå" at bounding box center [703, 266] width 291 height 68
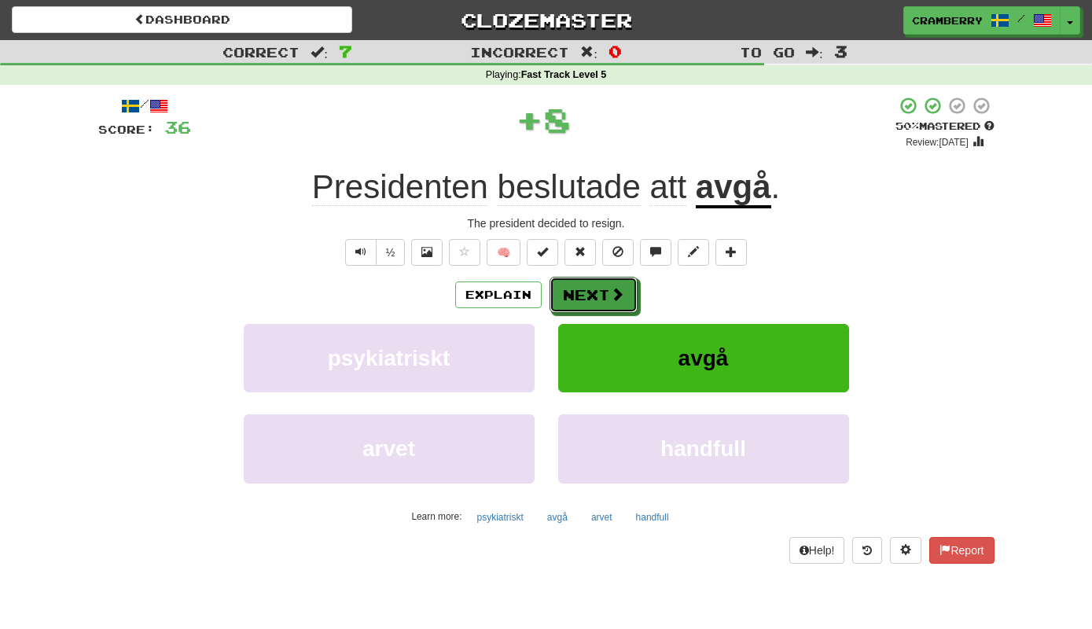
click at [600, 292] on button "Next" at bounding box center [593, 295] width 88 height 36
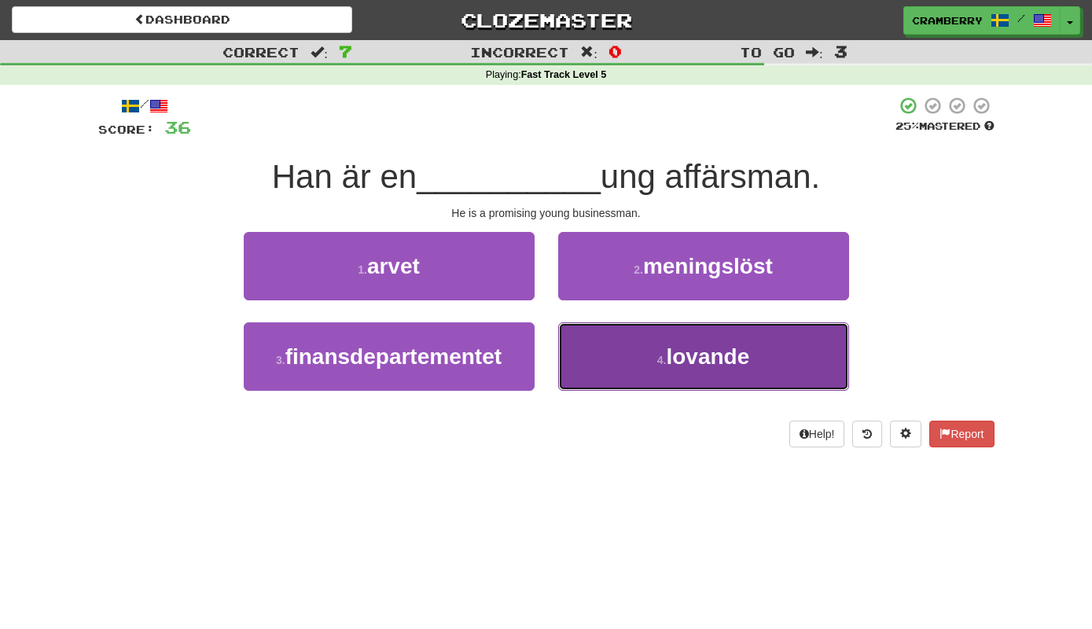
click at [611, 365] on button "4 . lovande" at bounding box center [703, 356] width 291 height 68
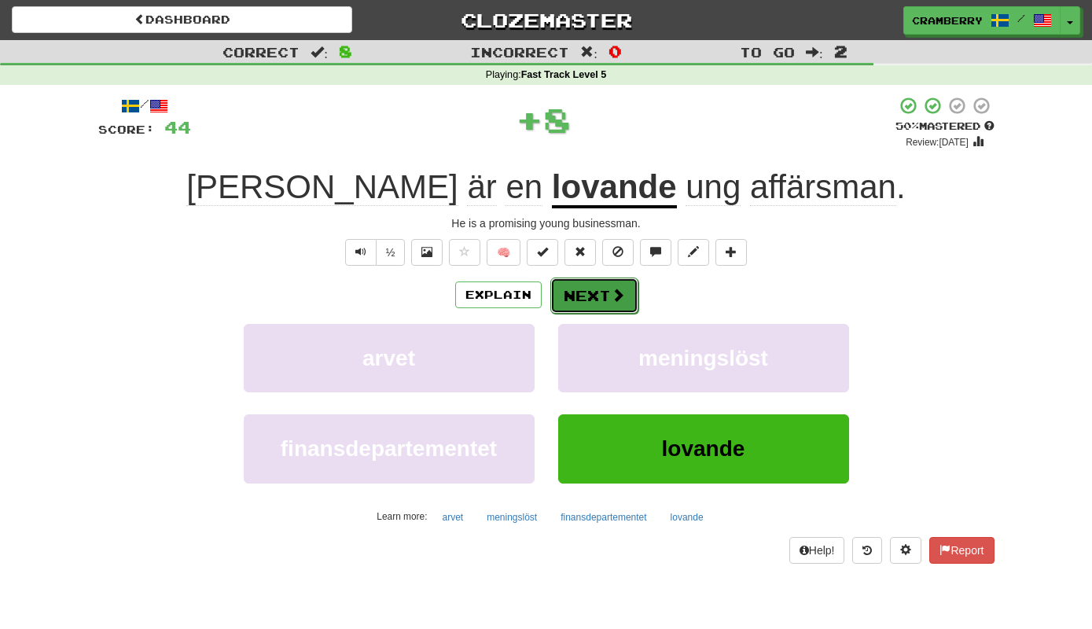
click at [589, 292] on button "Next" at bounding box center [594, 295] width 88 height 36
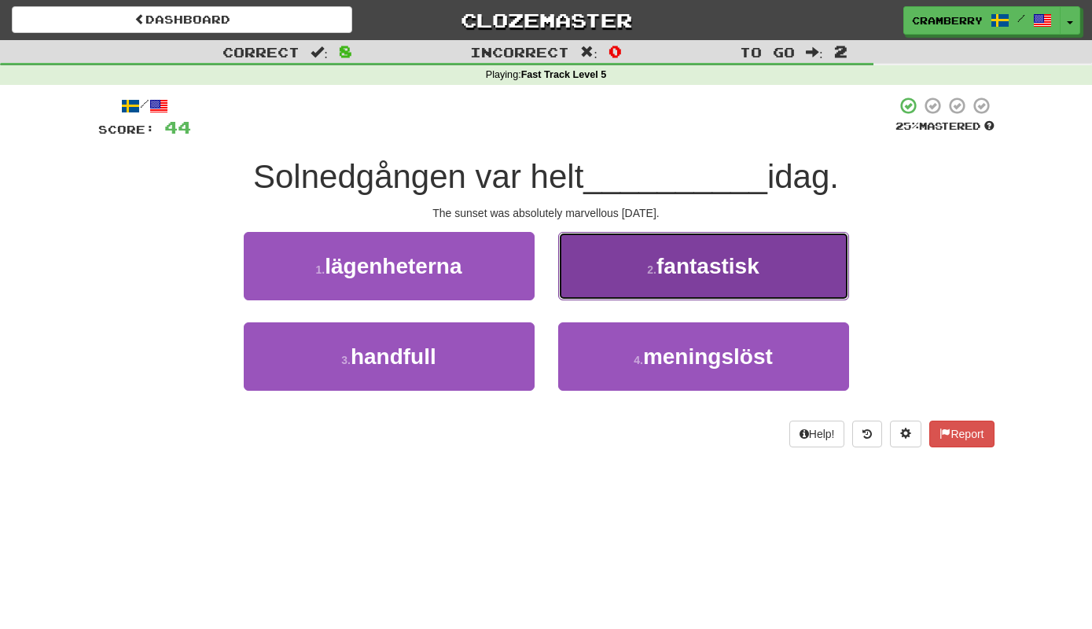
click at [611, 291] on button "2 . fantastisk" at bounding box center [703, 266] width 291 height 68
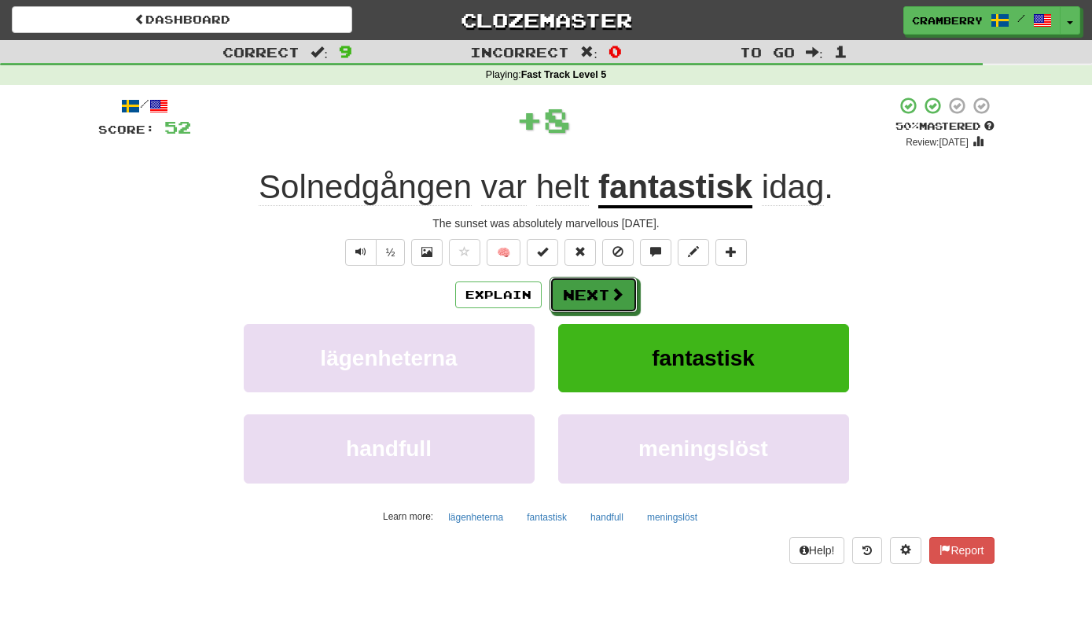
click at [611, 291] on span at bounding box center [617, 294] width 14 height 14
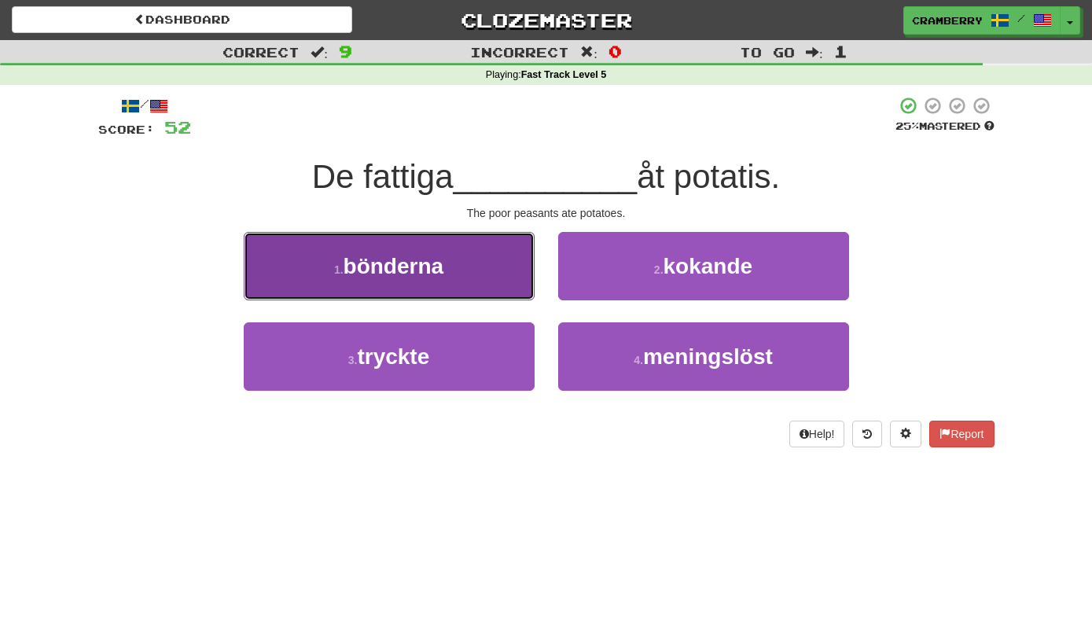
click at [500, 294] on button "1 . bönderna" at bounding box center [389, 266] width 291 height 68
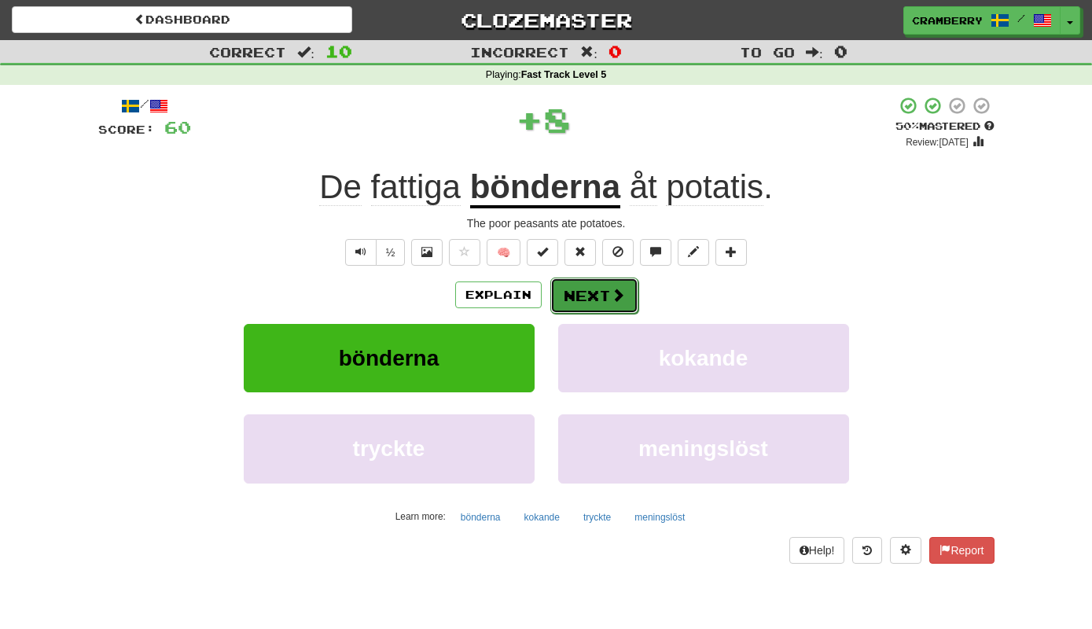
click at [609, 298] on button "Next" at bounding box center [594, 295] width 88 height 36
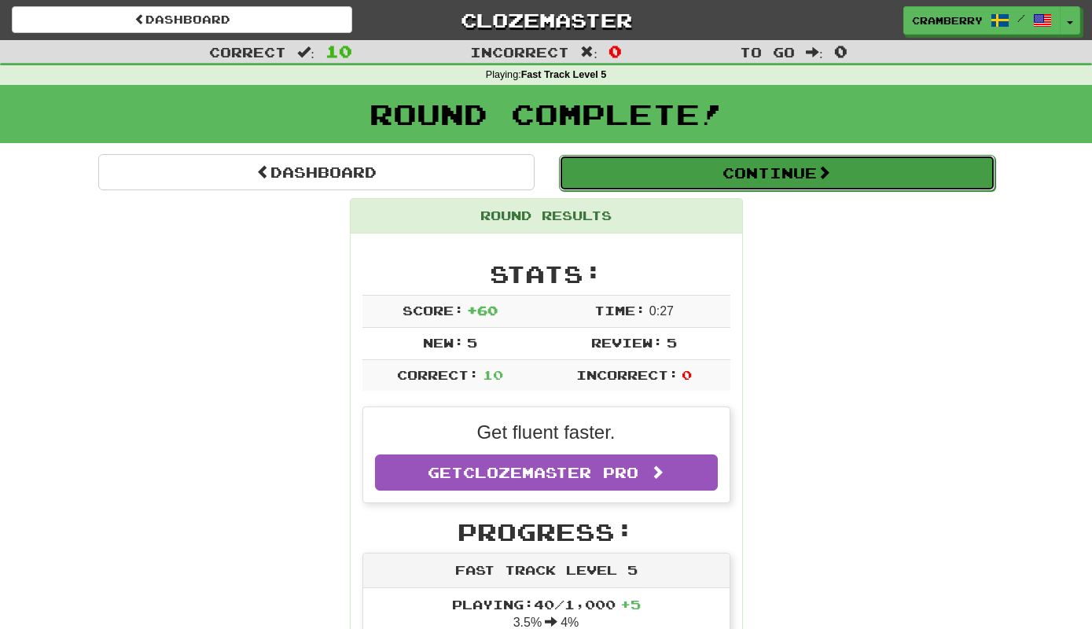
click at [770, 188] on button "Continue" at bounding box center [777, 173] width 436 height 36
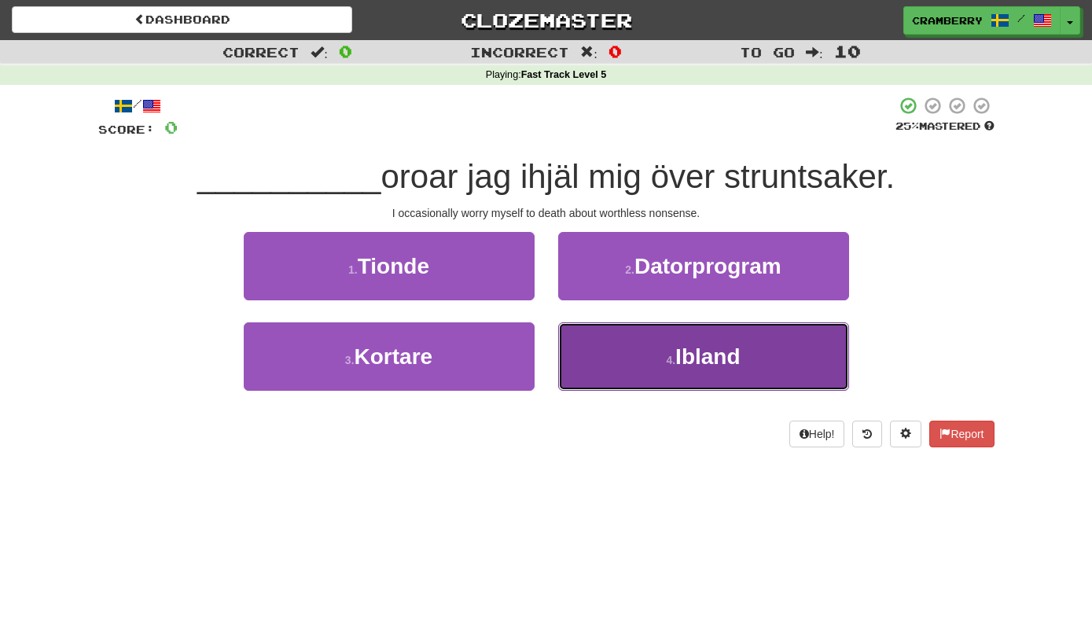
click at [675, 362] on small "4 ." at bounding box center [670, 360] width 9 height 13
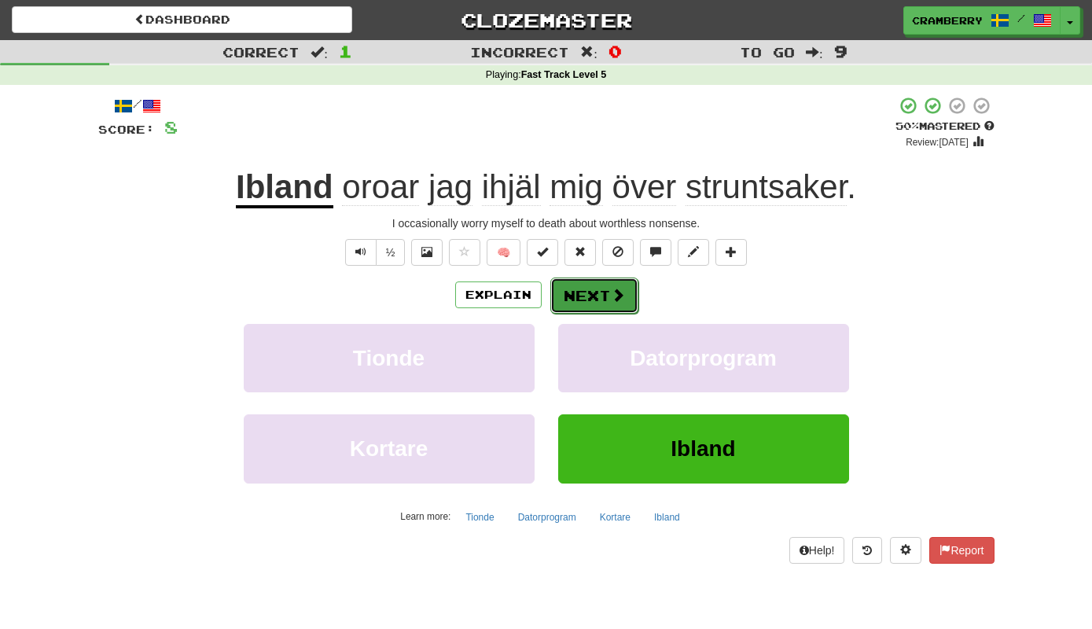
click at [608, 294] on button "Next" at bounding box center [594, 295] width 88 height 36
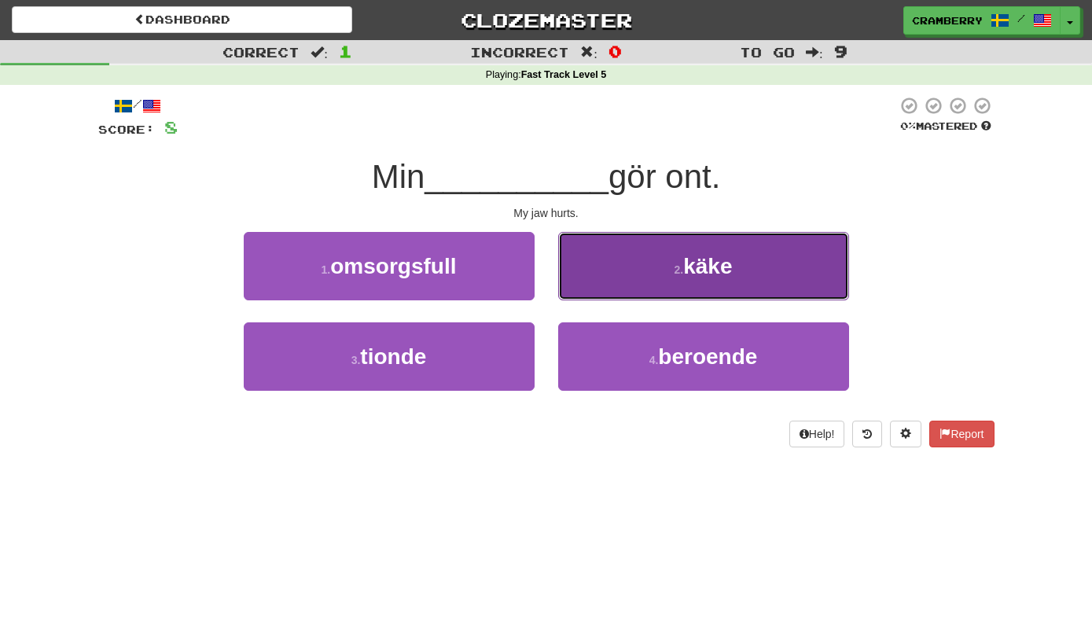
click at [625, 297] on button "2 . käke" at bounding box center [703, 266] width 291 height 68
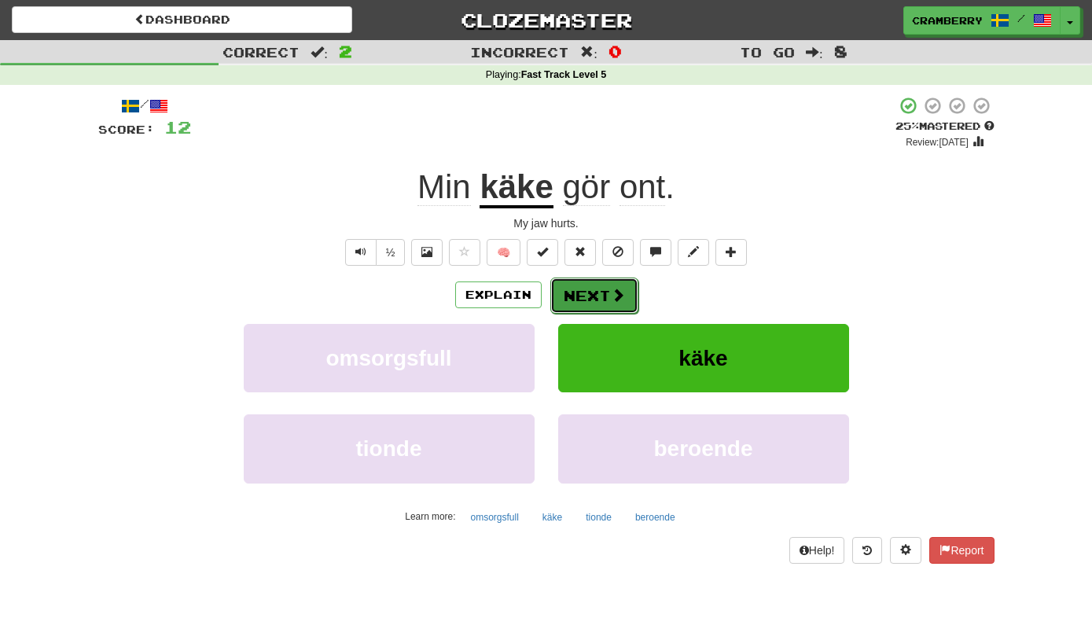
click at [602, 296] on button "Next" at bounding box center [594, 295] width 88 height 36
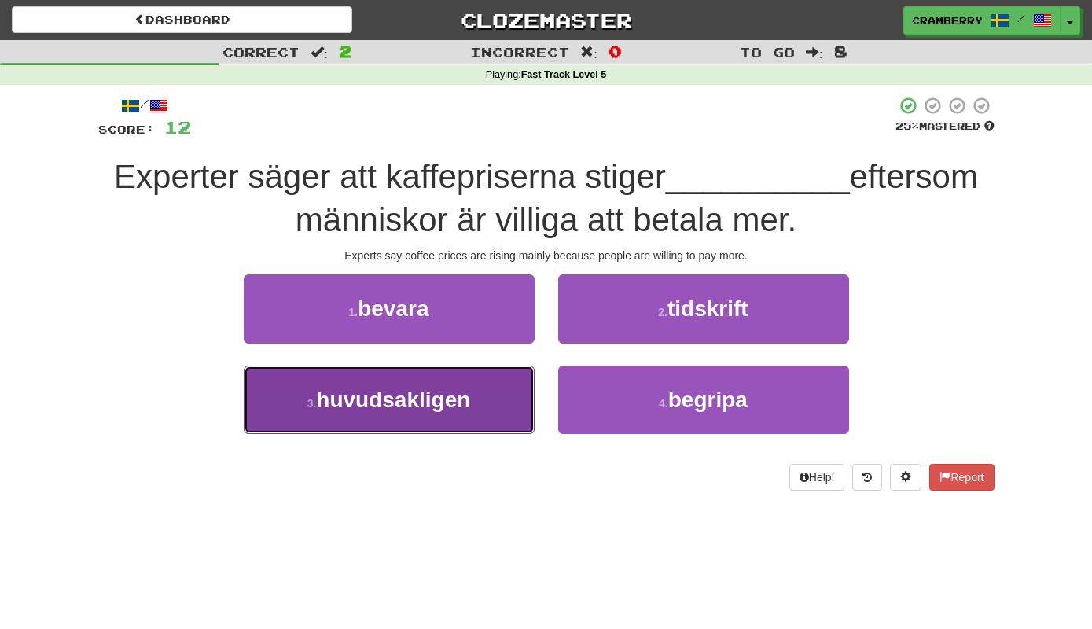
click at [493, 403] on button "3 . huvudsakligen" at bounding box center [389, 399] width 291 height 68
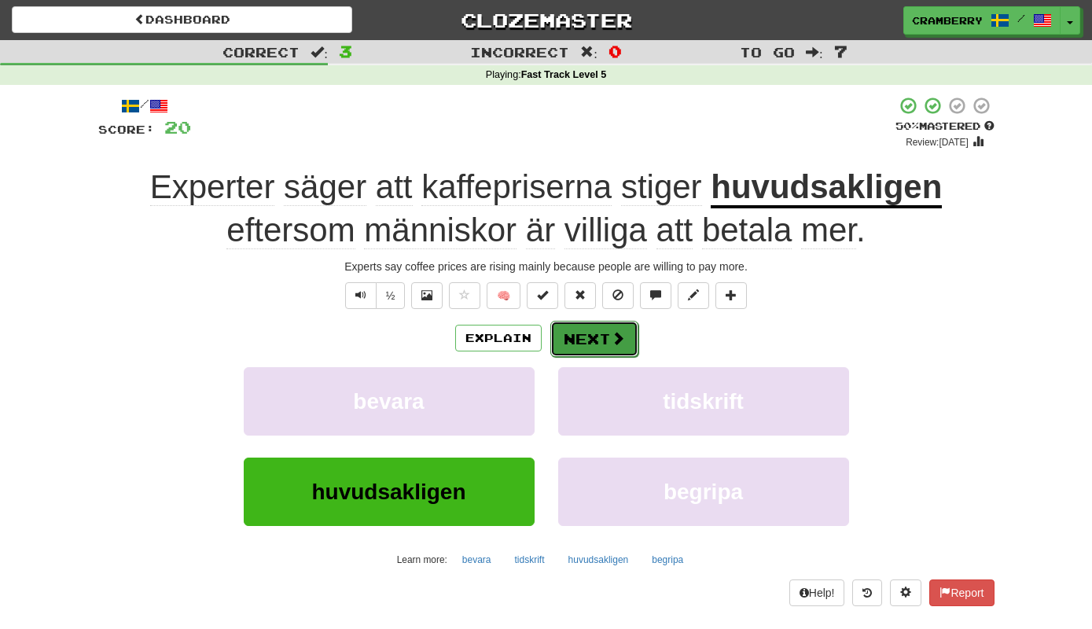
click at [583, 336] on button "Next" at bounding box center [594, 339] width 88 height 36
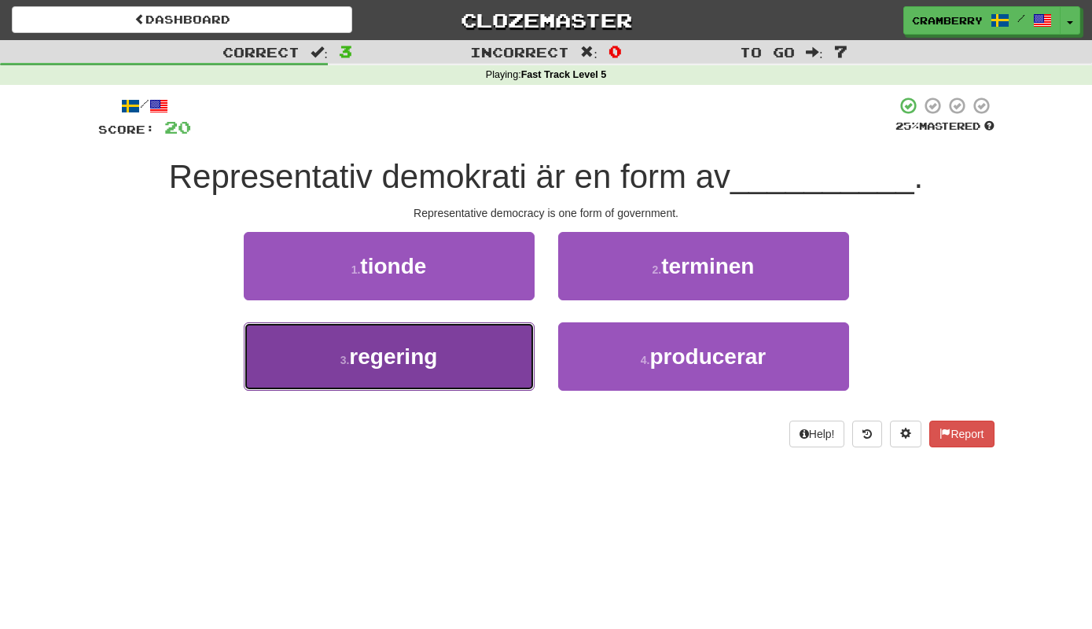
click at [512, 354] on button "3 . regering" at bounding box center [389, 356] width 291 height 68
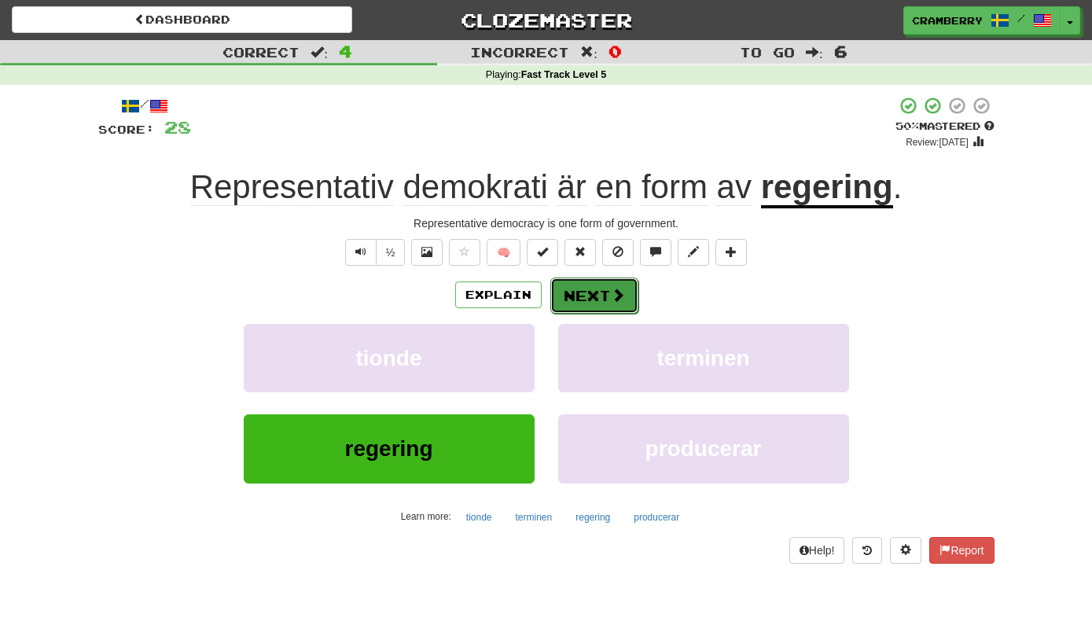
click at [579, 304] on button "Next" at bounding box center [594, 295] width 88 height 36
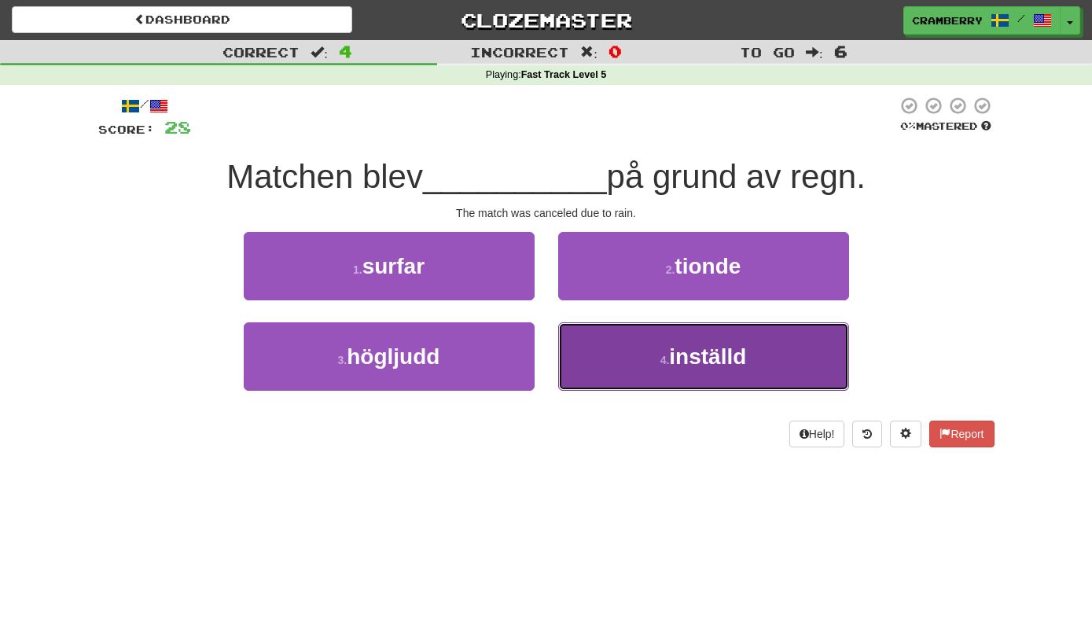
click at [602, 351] on button "4 . inställd" at bounding box center [703, 356] width 291 height 68
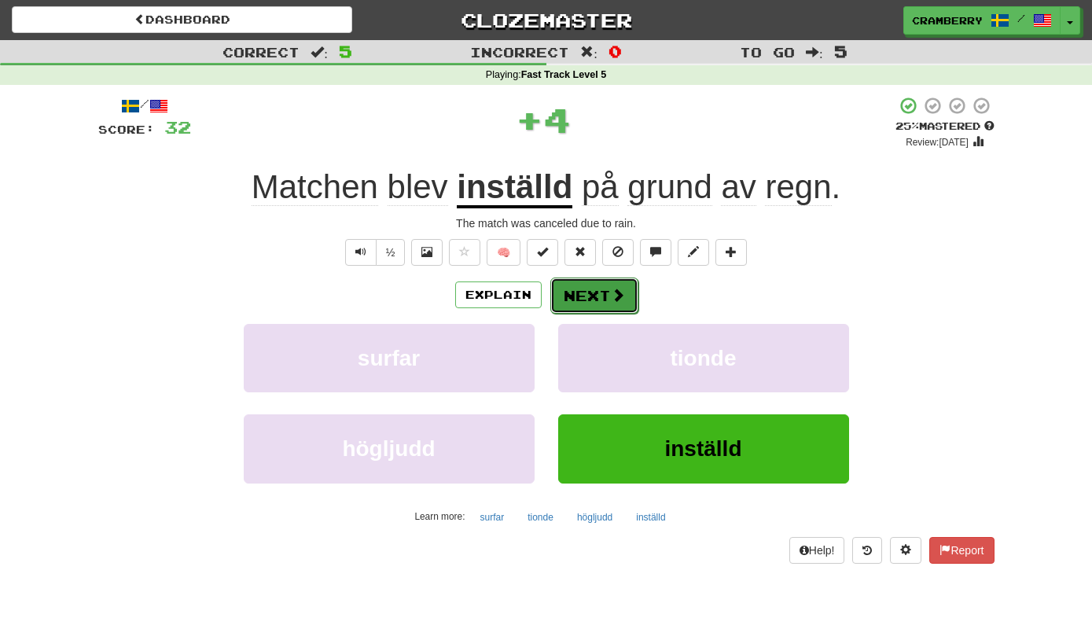
click at [598, 292] on button "Next" at bounding box center [594, 295] width 88 height 36
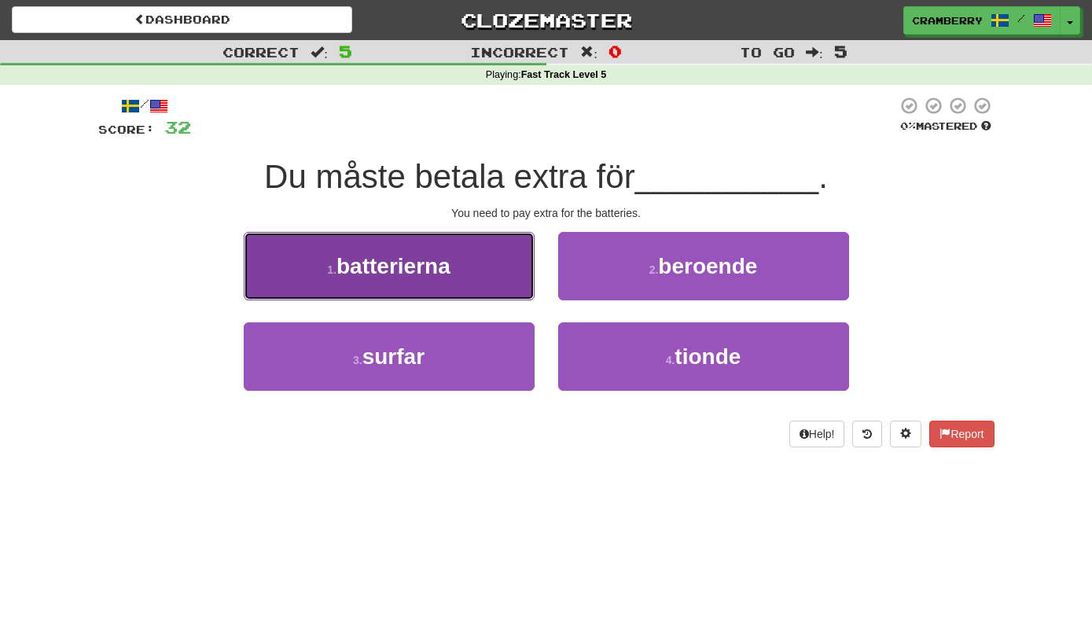
click at [497, 288] on button "1 . batterierna" at bounding box center [389, 266] width 291 height 68
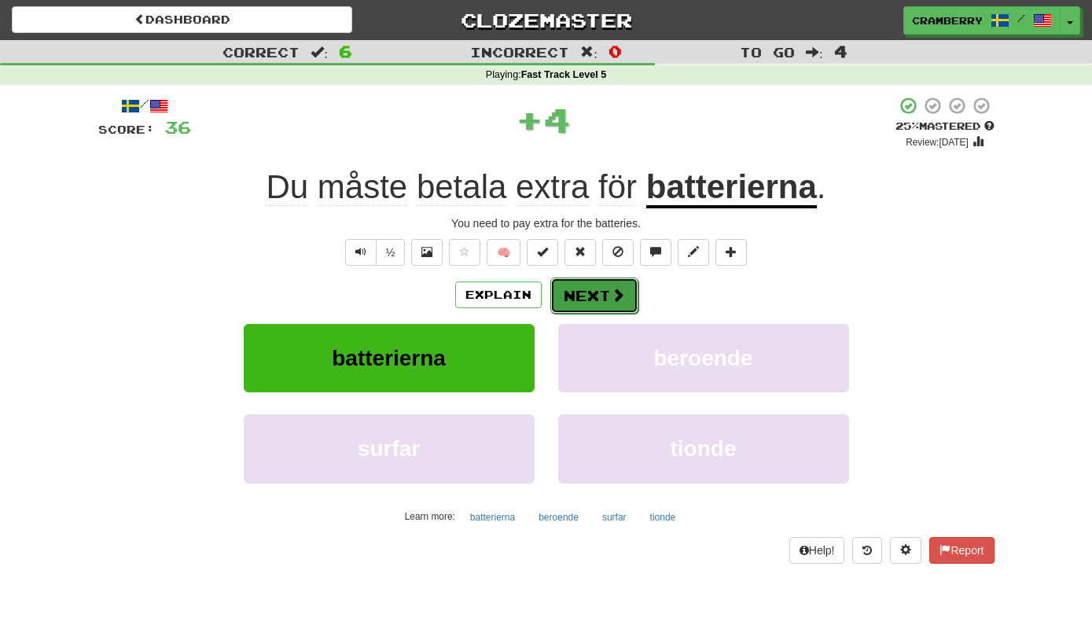
click at [586, 292] on button "Next" at bounding box center [594, 295] width 88 height 36
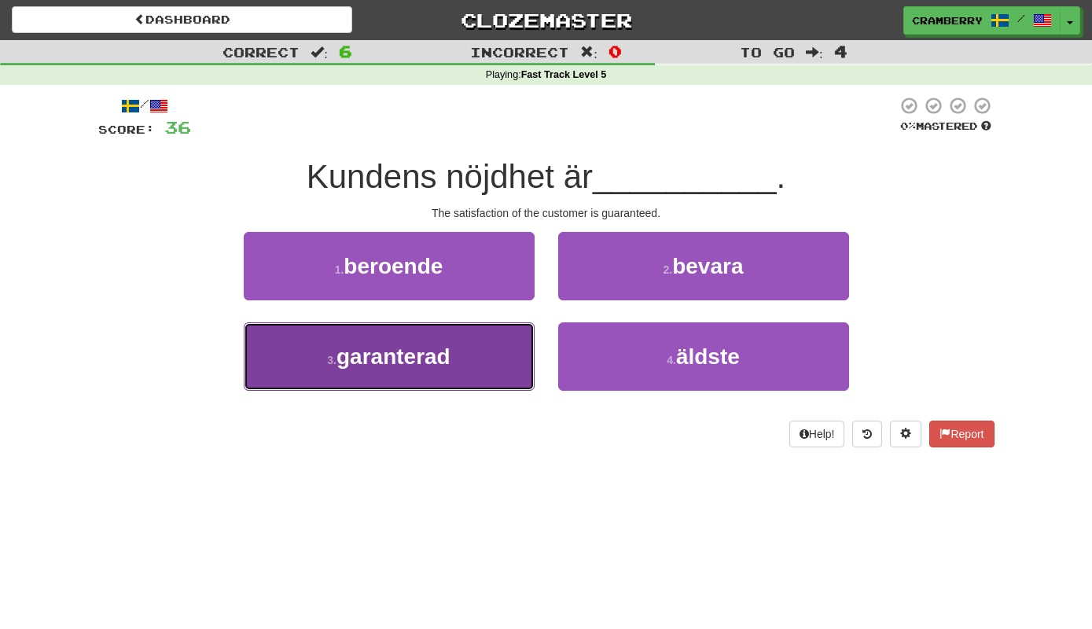
click at [496, 359] on button "3 . garanterad" at bounding box center [389, 356] width 291 height 68
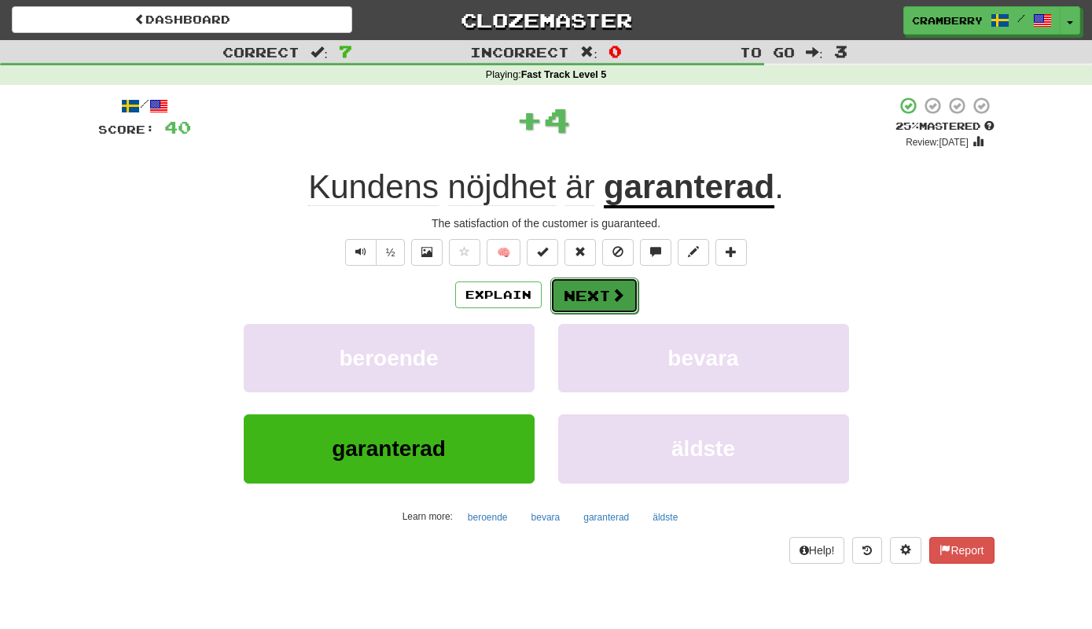
click at [593, 294] on button "Next" at bounding box center [594, 295] width 88 height 36
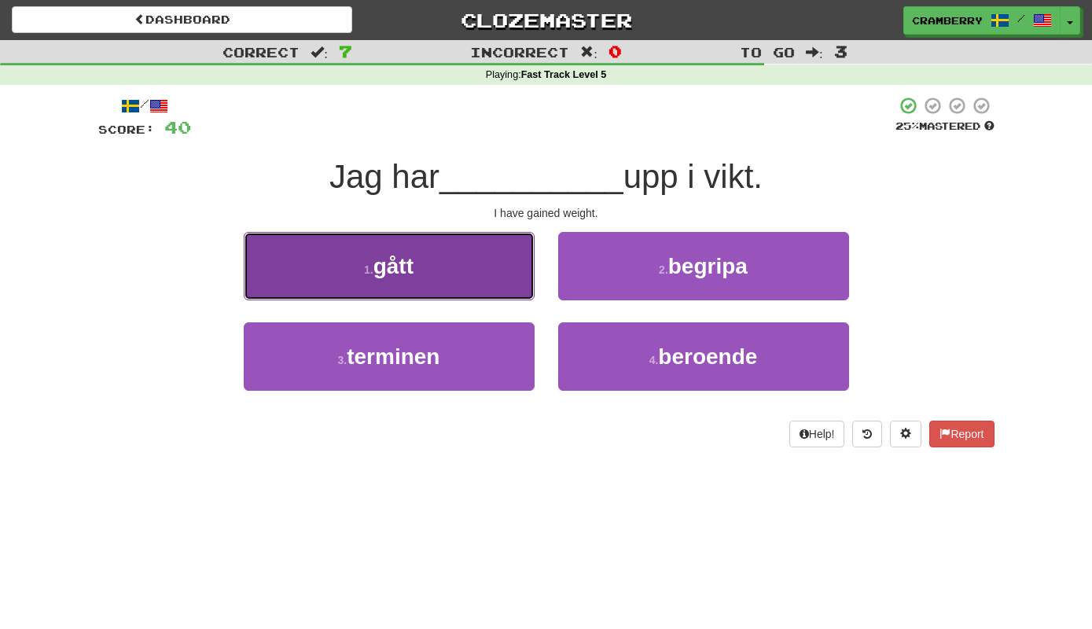
click at [508, 285] on button "1 . gått" at bounding box center [389, 266] width 291 height 68
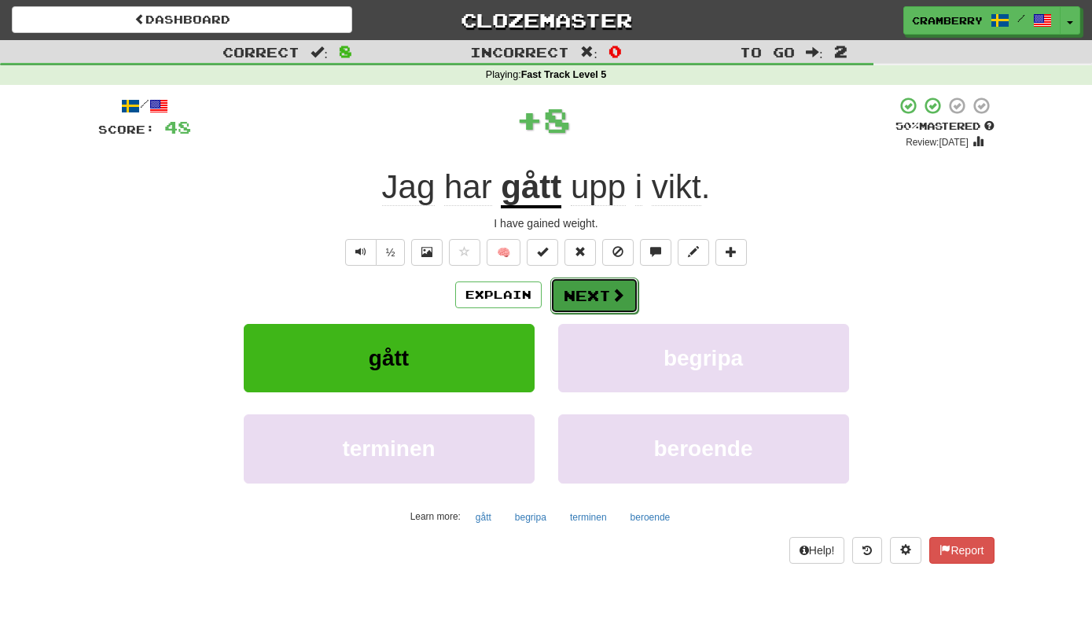
click at [591, 290] on button "Next" at bounding box center [594, 295] width 88 height 36
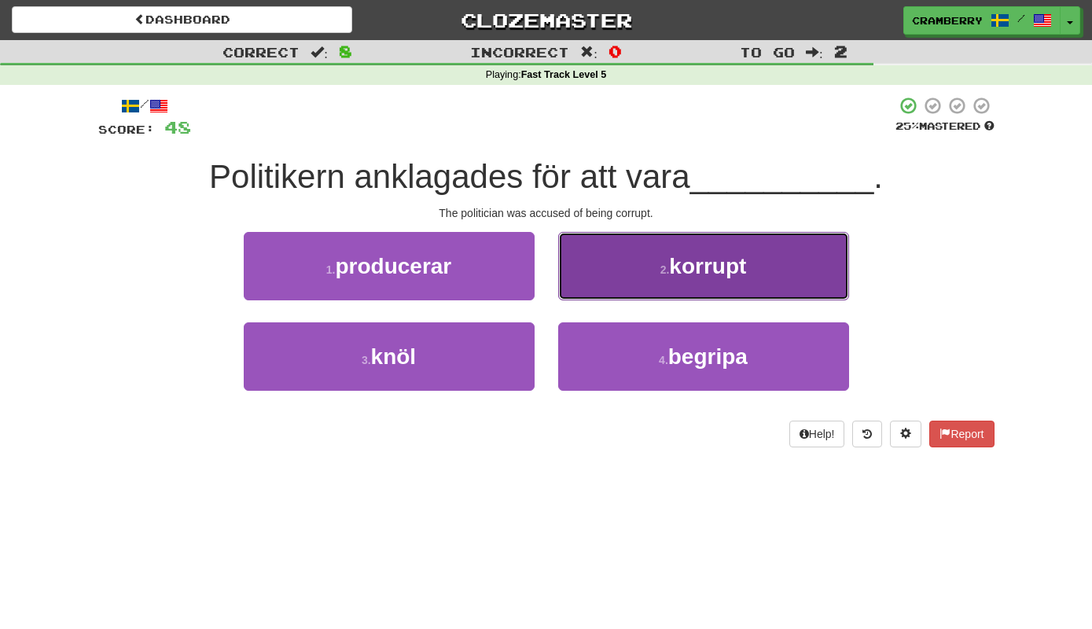
click at [613, 281] on button "2 . korrupt" at bounding box center [703, 266] width 291 height 68
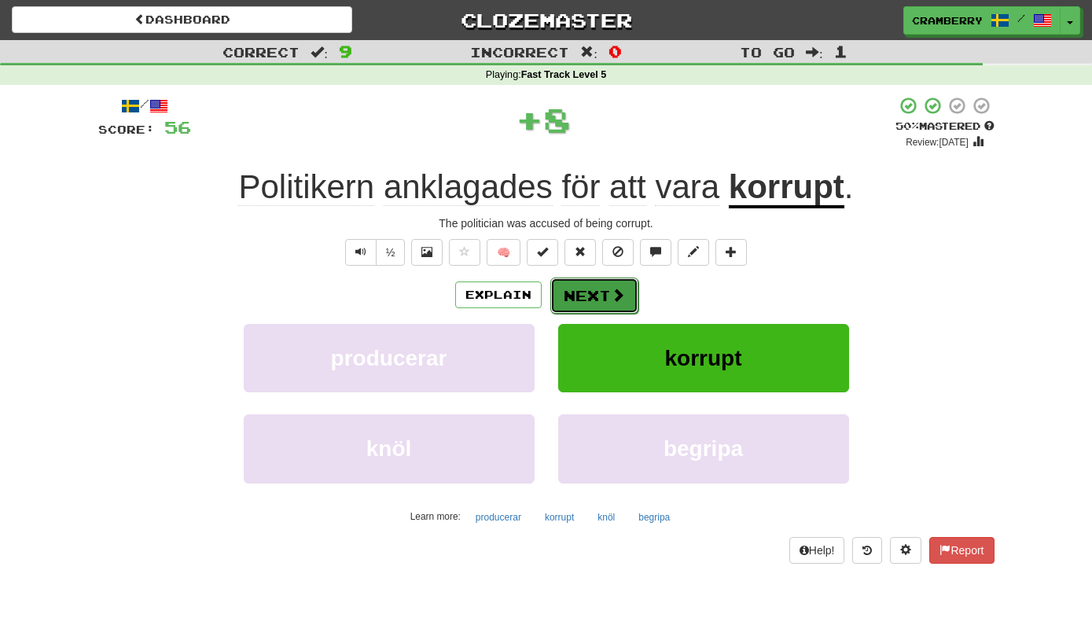
click at [602, 295] on button "Next" at bounding box center [594, 295] width 88 height 36
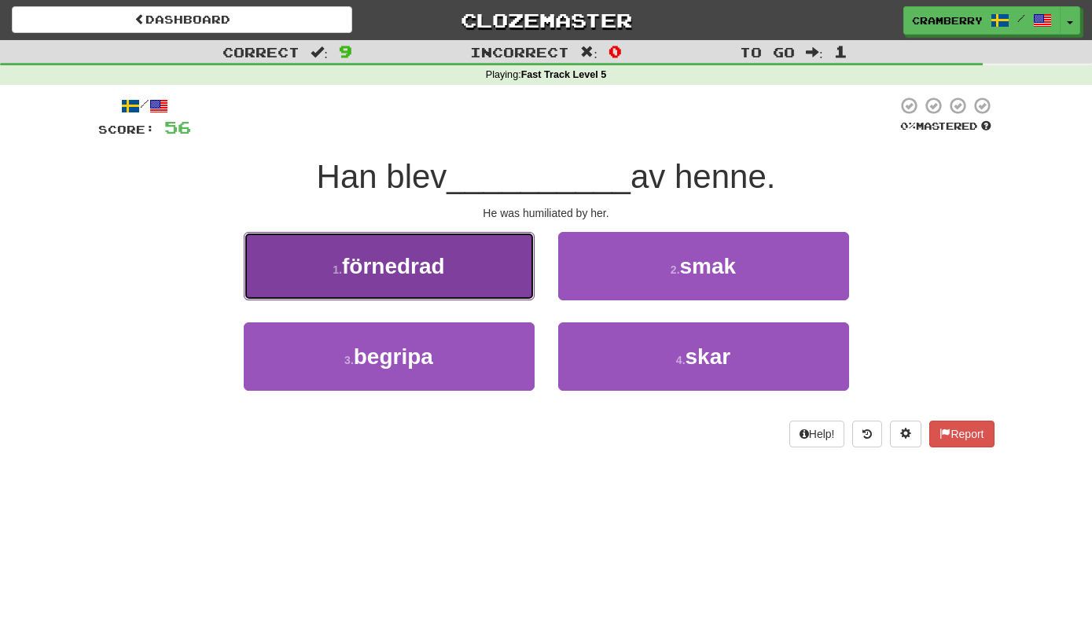
click at [486, 273] on button "1 . förnedrad" at bounding box center [389, 266] width 291 height 68
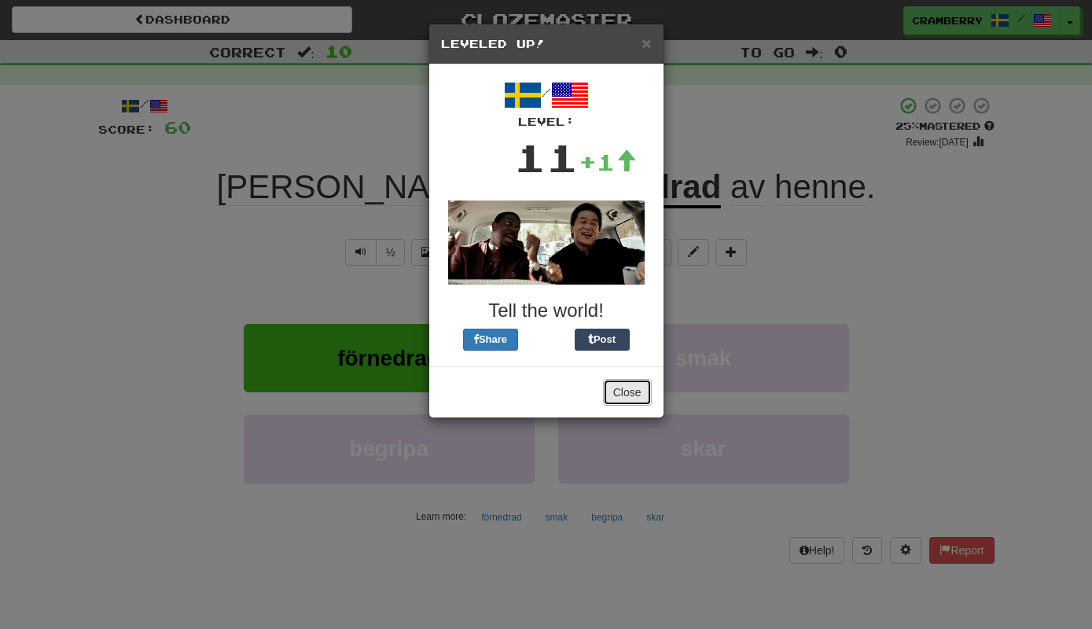
click at [633, 394] on button "Close" at bounding box center [627, 392] width 49 height 27
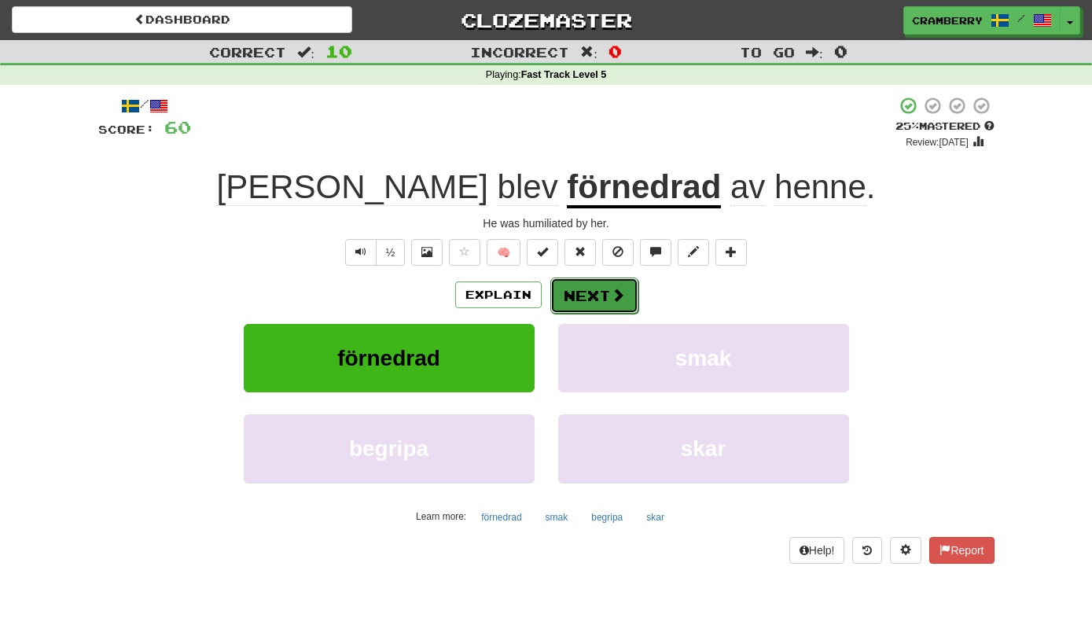
click at [590, 290] on button "Next" at bounding box center [594, 295] width 88 height 36
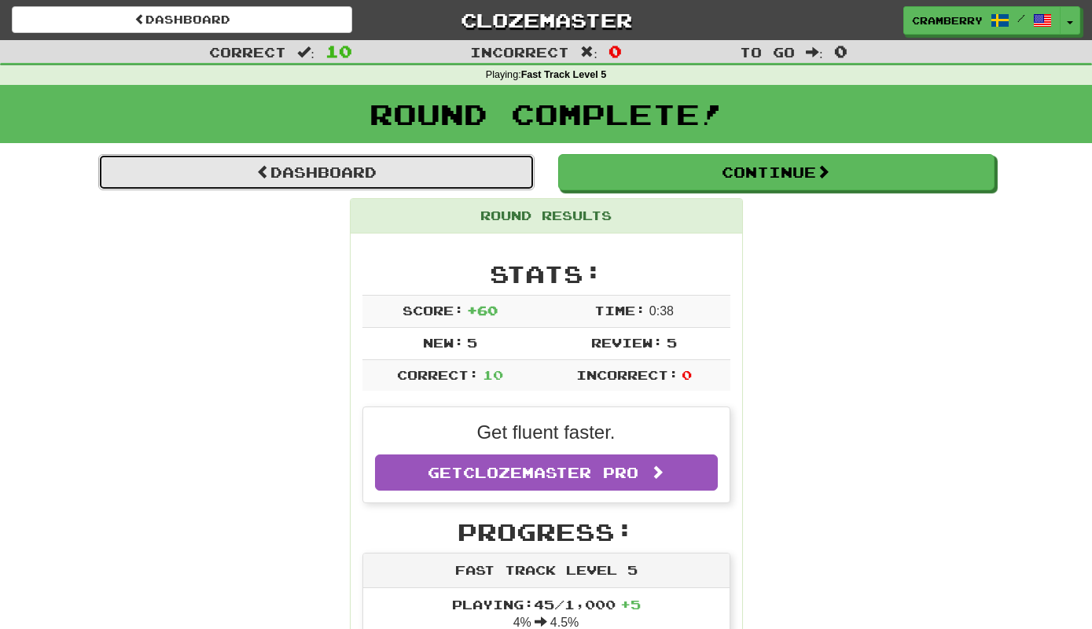
click at [450, 185] on link "Dashboard" at bounding box center [316, 172] width 436 height 36
